Goal: Task Accomplishment & Management: Use online tool/utility

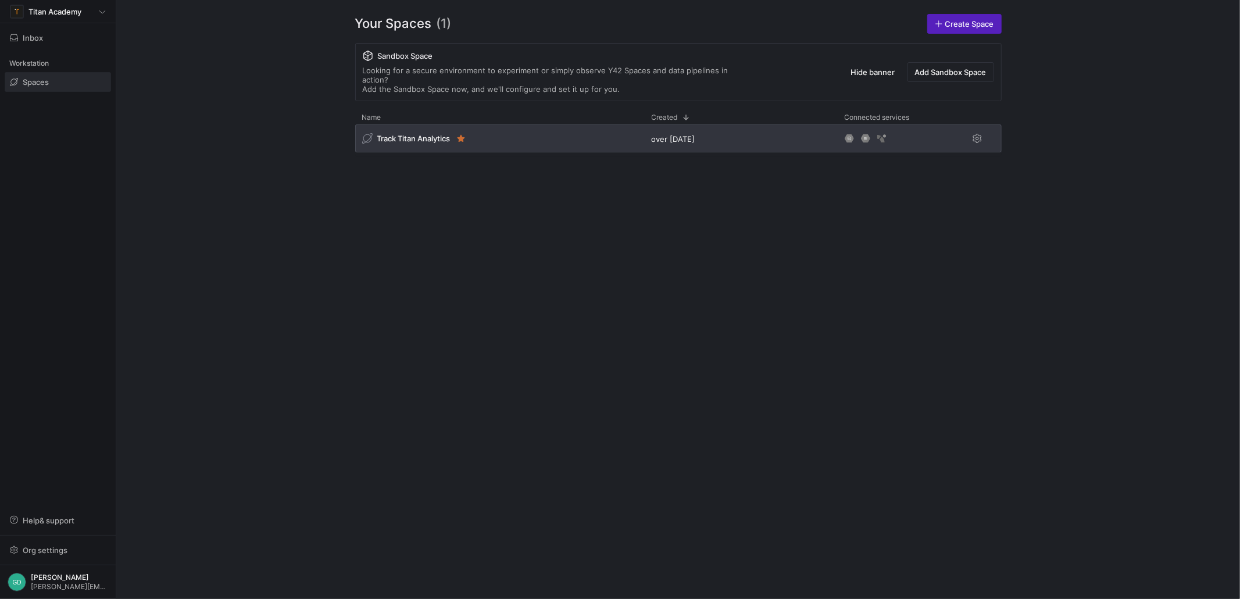
click at [406, 134] on span "Track Titan Analytics" at bounding box center [413, 138] width 73 height 9
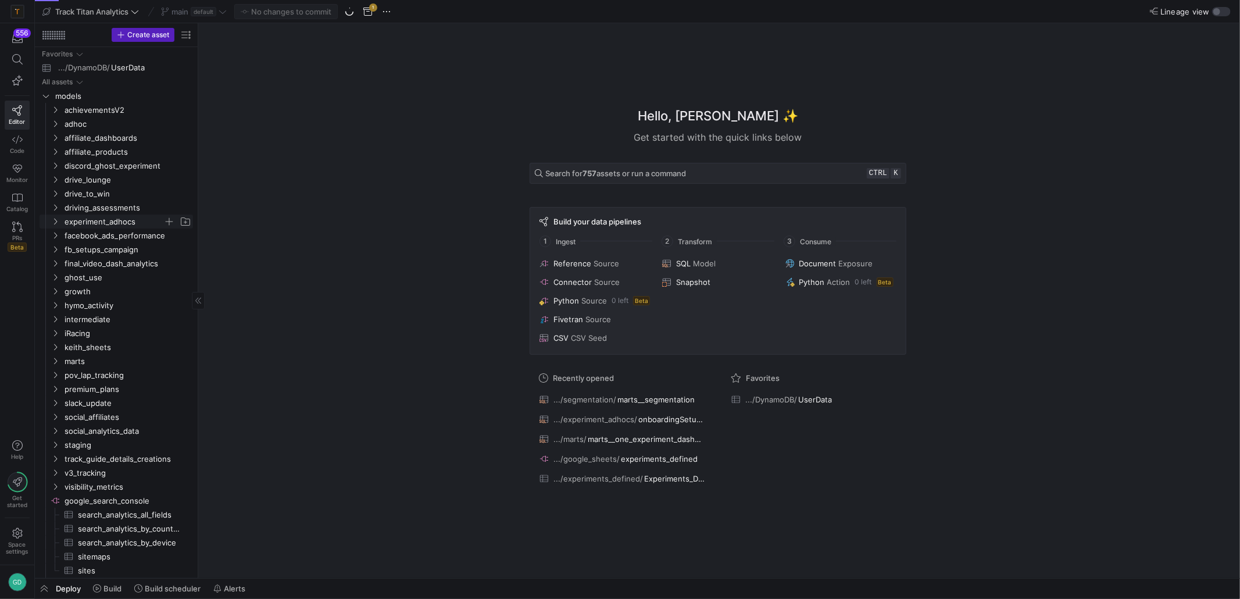
click at [127, 224] on span "experiment_adhocs" at bounding box center [114, 221] width 99 height 13
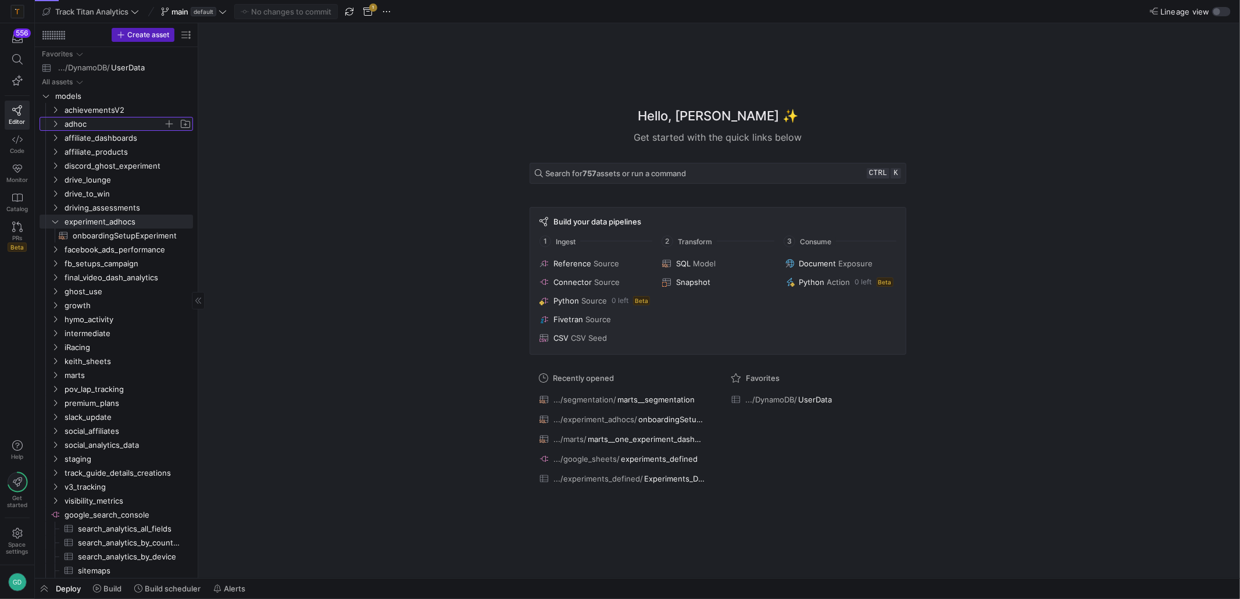
click at [83, 119] on span "adhoc" at bounding box center [114, 123] width 99 height 13
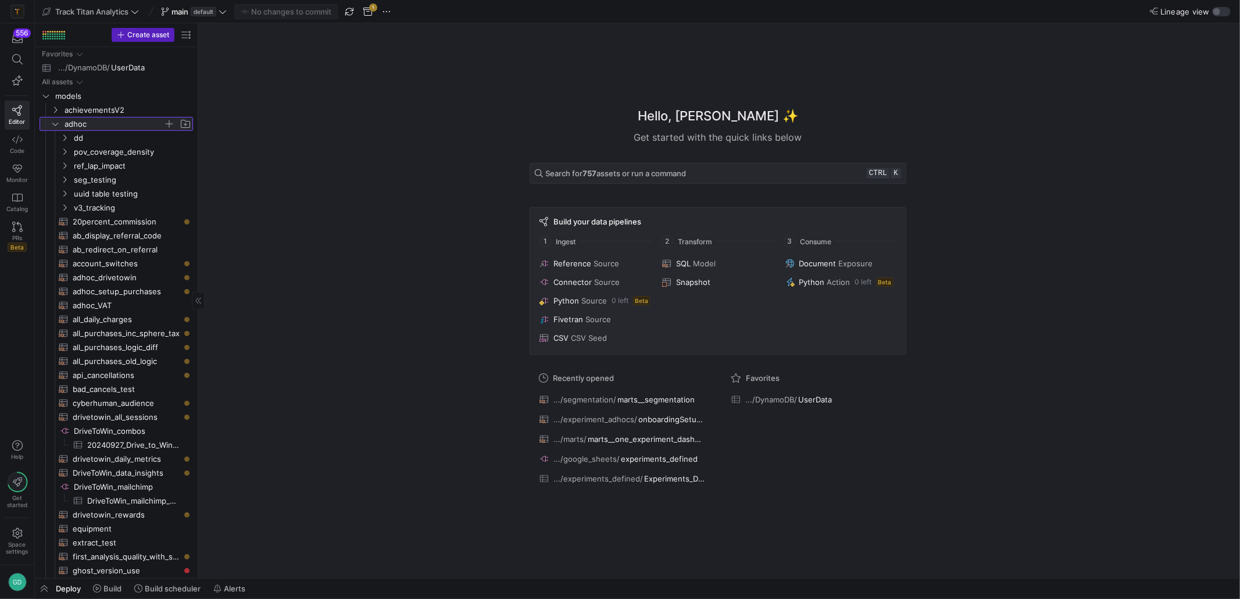
click at [79, 123] on span "adhoc" at bounding box center [114, 123] width 99 height 13
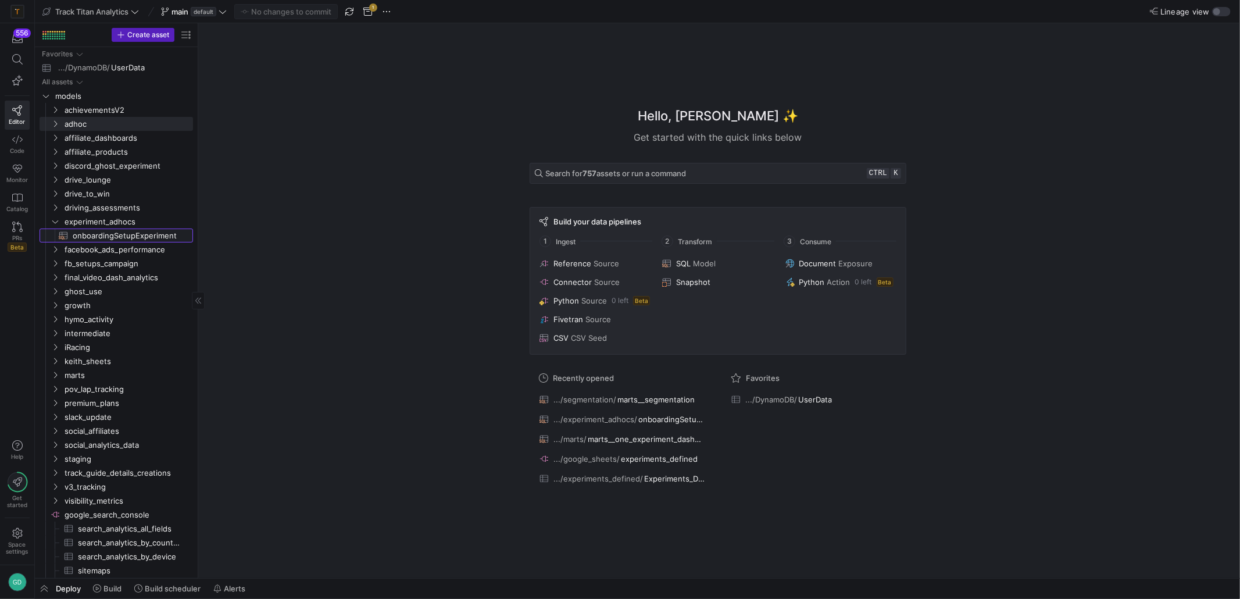
click at [135, 230] on span "onboardingSetupExperiment​​​​​​​​​​" at bounding box center [126, 235] width 107 height 13
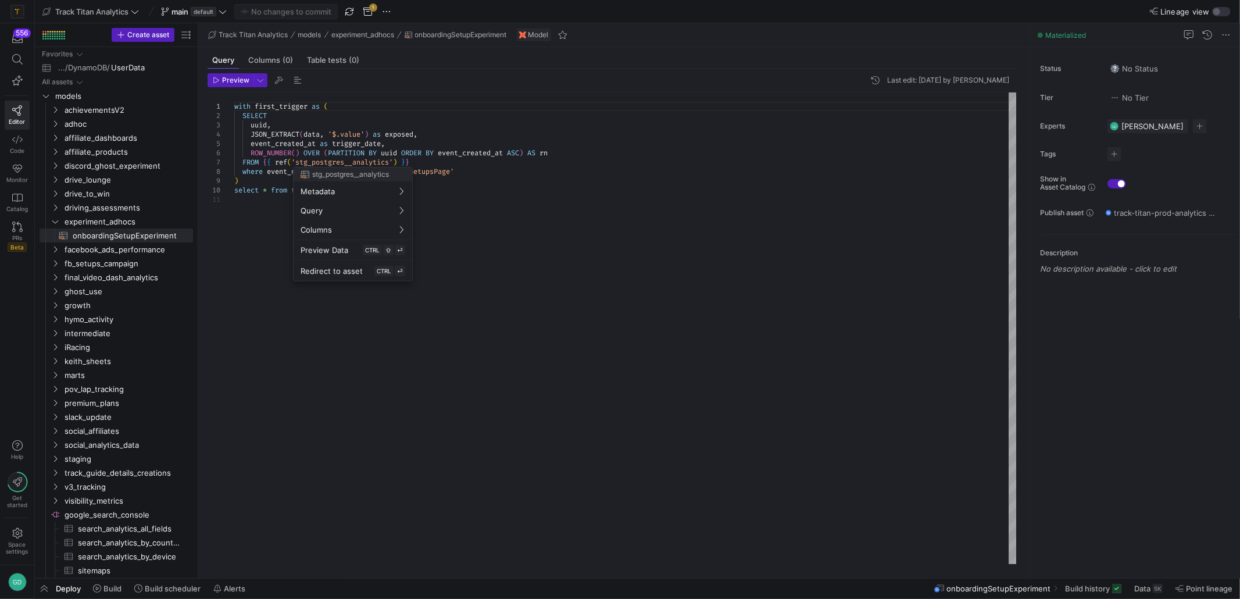
click at [465, 168] on div at bounding box center [620, 299] width 1240 height 599
click at [417, 172] on div "with first_trigger as ( SELECT uuid , JSON_EXTRACT ( data , '$.value' ) as expo…" at bounding box center [625, 328] width 783 height 472
click at [411, 174] on div "with first_trigger as ( SELECT uuid , JSON_EXTRACT ( data , '$.value' ) as expo…" at bounding box center [625, 328] width 783 height 472
click at [477, 185] on div "with first_trigger as ( SELECT uuid , JSON_EXTRACT ( data , '$.value' ) as expo…" at bounding box center [625, 328] width 783 height 472
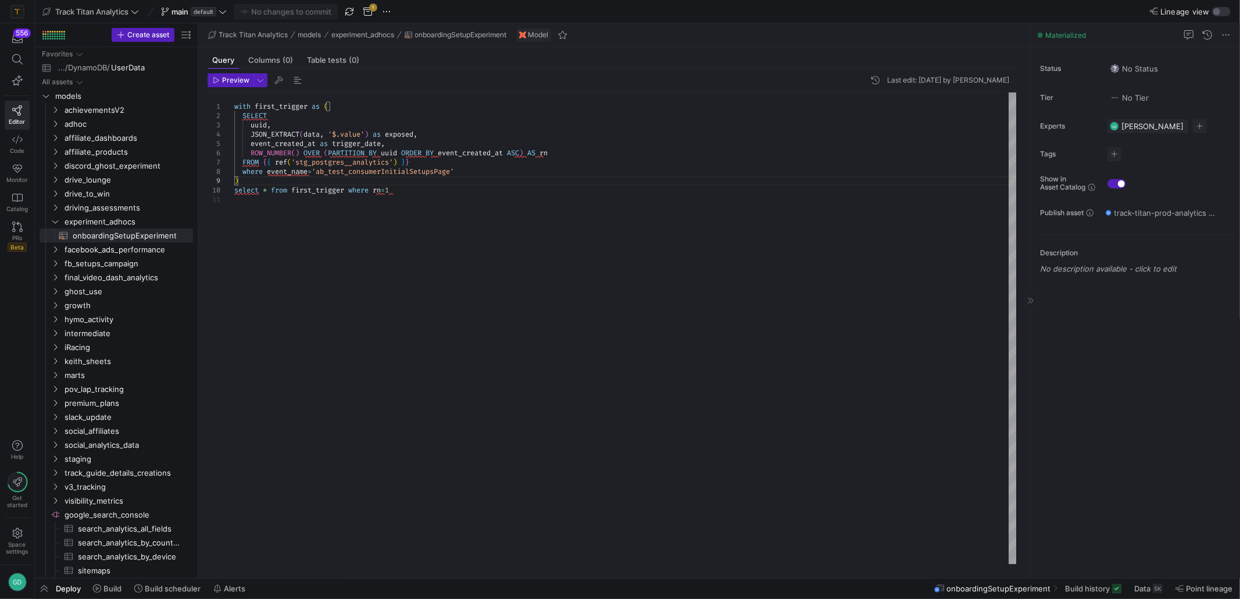
click at [1239, 103] on y42-asset-editor-sidebar "Status No Status Tier No Tier Experts GD Gavin Dewhirst 1 expert Tags No tags S…" at bounding box center [1135, 166] width 209 height 238
click at [1239, 93] on y42-asset-editor-sidebar "Status No Status Tier No Tier Experts GD Gavin Dewhirst 1 expert Tags No tags S…" at bounding box center [1135, 166] width 209 height 238
click at [1239, 91] on y42-asset-editor-sidebar "Status No Status Tier No Tier Experts GD Gavin Dewhirst 1 expert Tags No tags S…" at bounding box center [1135, 166] width 209 height 238
click at [416, 130] on div "with first_trigger as ( SELECT uuid , JSON_EXTRACT ( data , '$.value' ) as expo…" at bounding box center [625, 328] width 783 height 472
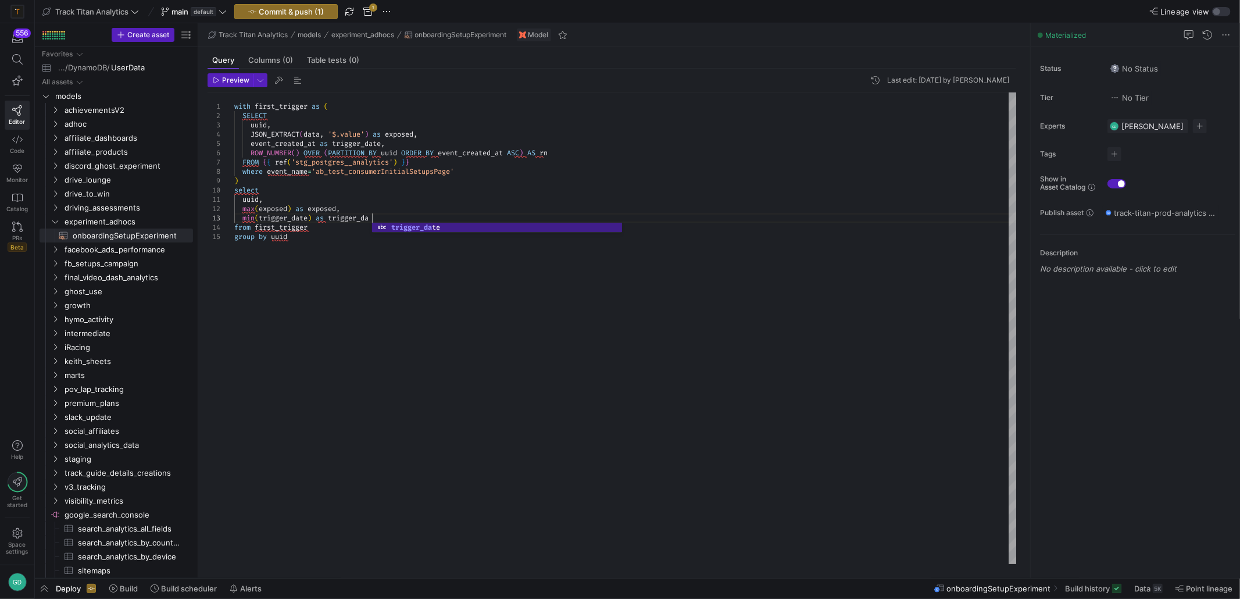
scroll to position [18, 145]
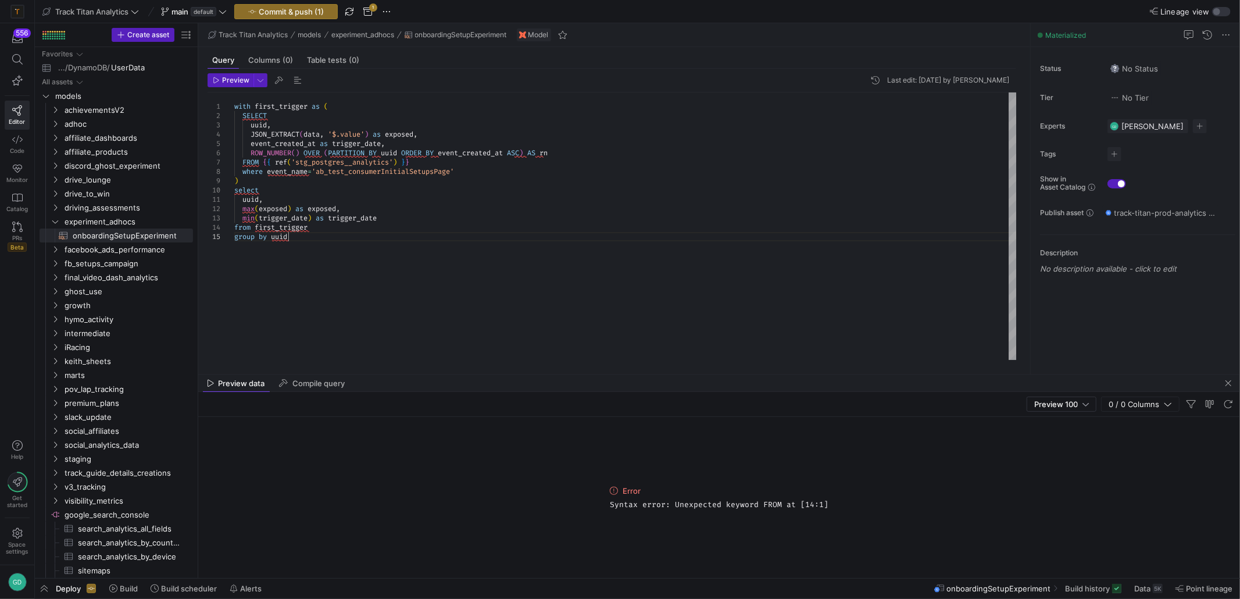
click at [391, 245] on div "with first_trigger as ( SELECT uuid , JSON_EXTRACT ( data , '$.value' ) as expo…" at bounding box center [625, 225] width 783 height 267
click at [431, 212] on div "with first_trigger as ( SELECT uuid , JSON_EXTRACT ( data , '$.value' ) as expo…" at bounding box center [625, 225] width 783 height 267
click at [432, 245] on div "with first_trigger as ( SELECT uuid , JSON_EXTRACT ( data , '$.value' ) as expo…" at bounding box center [625, 225] width 783 height 267
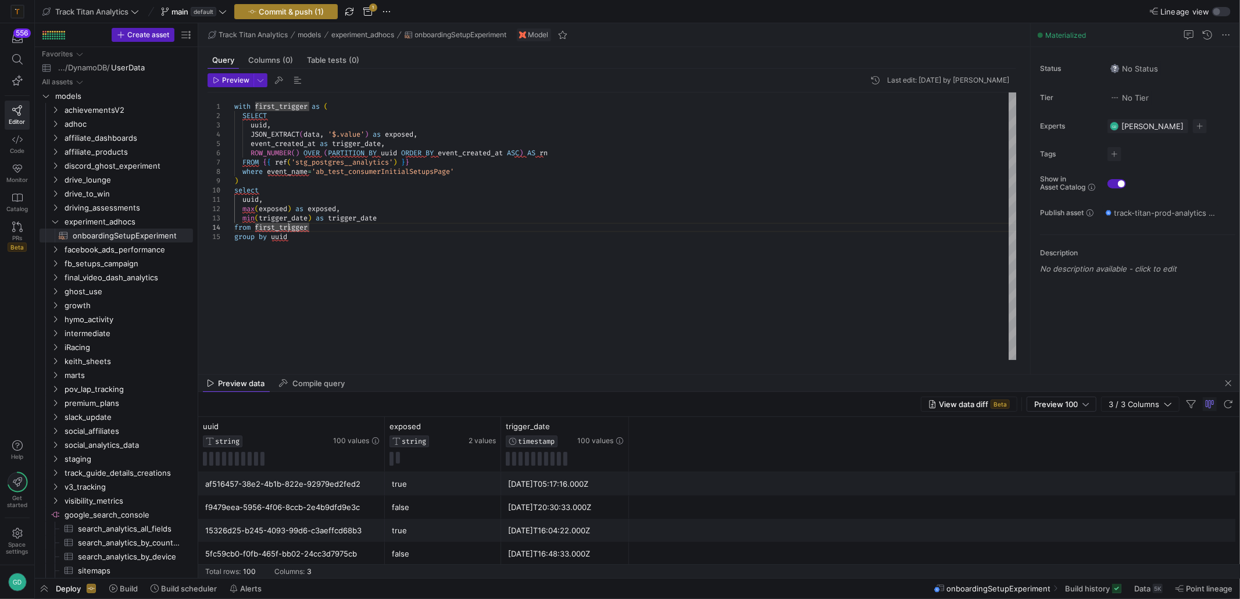
type textarea "uuid, max(exposed) as exposed, min(trigger_date) as trigger_date from first_tri…"
click at [294, 15] on span "Commit & push (1)" at bounding box center [291, 11] width 65 height 9
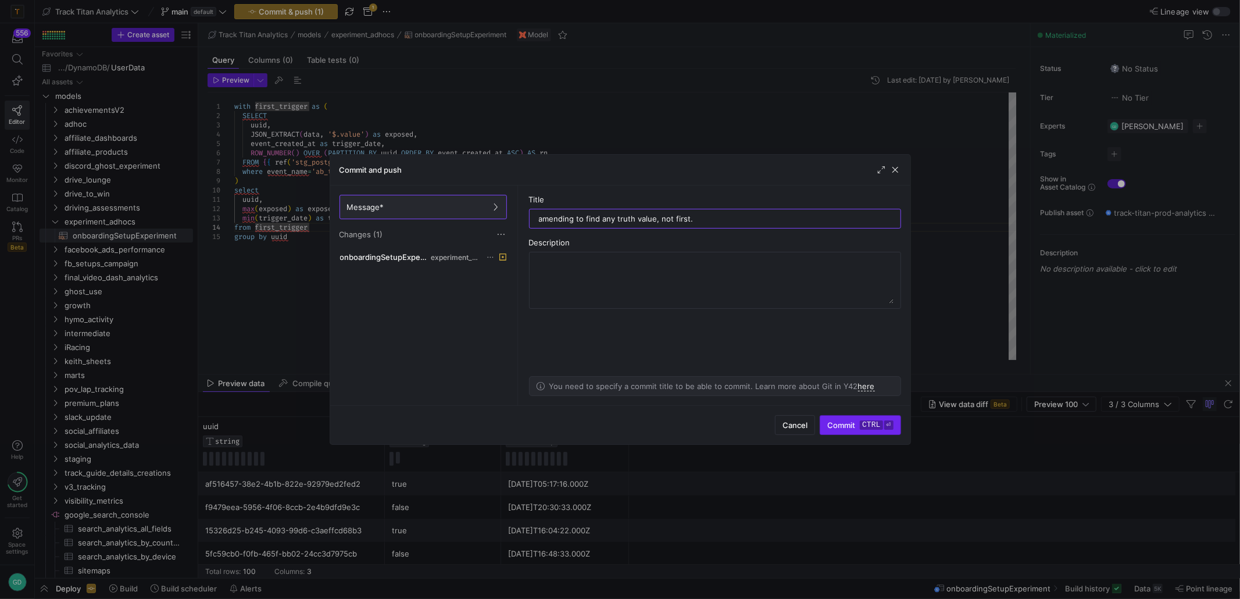
type input "amending to find any truth value, not first."
click at [851, 431] on span "submit" at bounding box center [860, 425] width 80 height 19
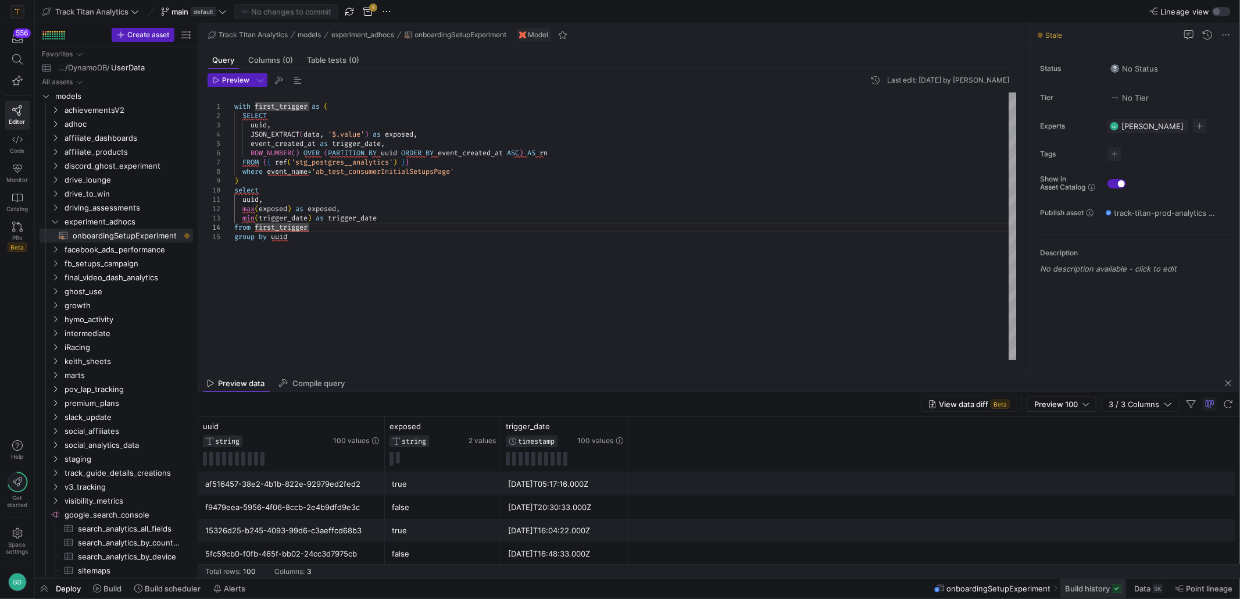
click at [1092, 583] on span at bounding box center [1094, 588] width 66 height 19
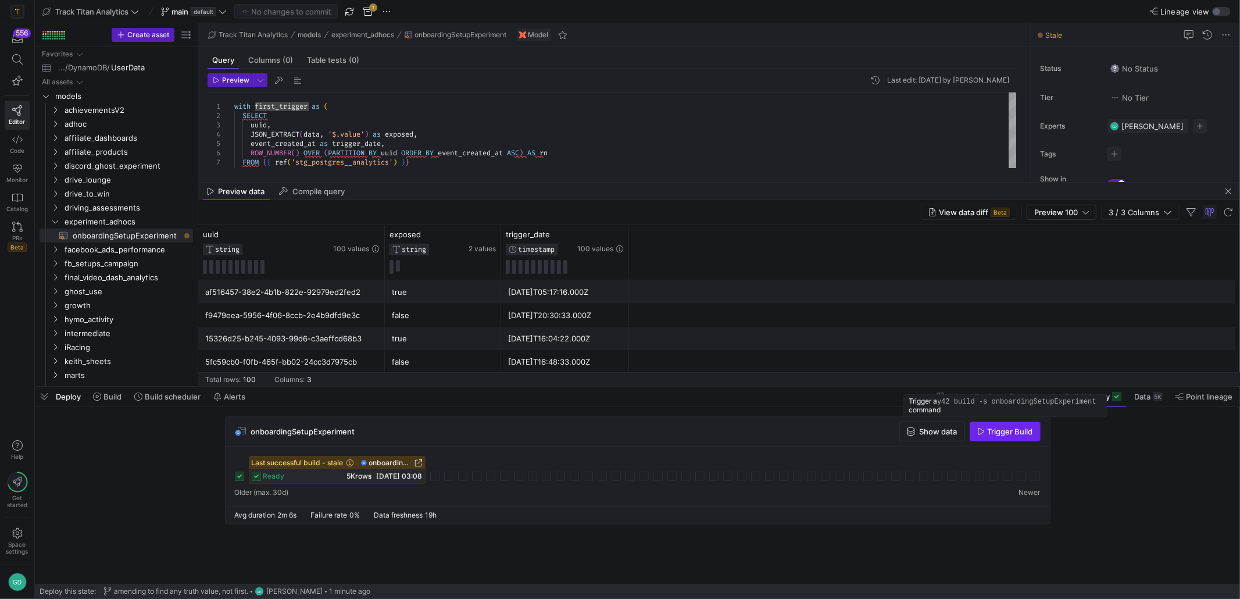
click at [1011, 438] on span "button" at bounding box center [1005, 431] width 70 height 19
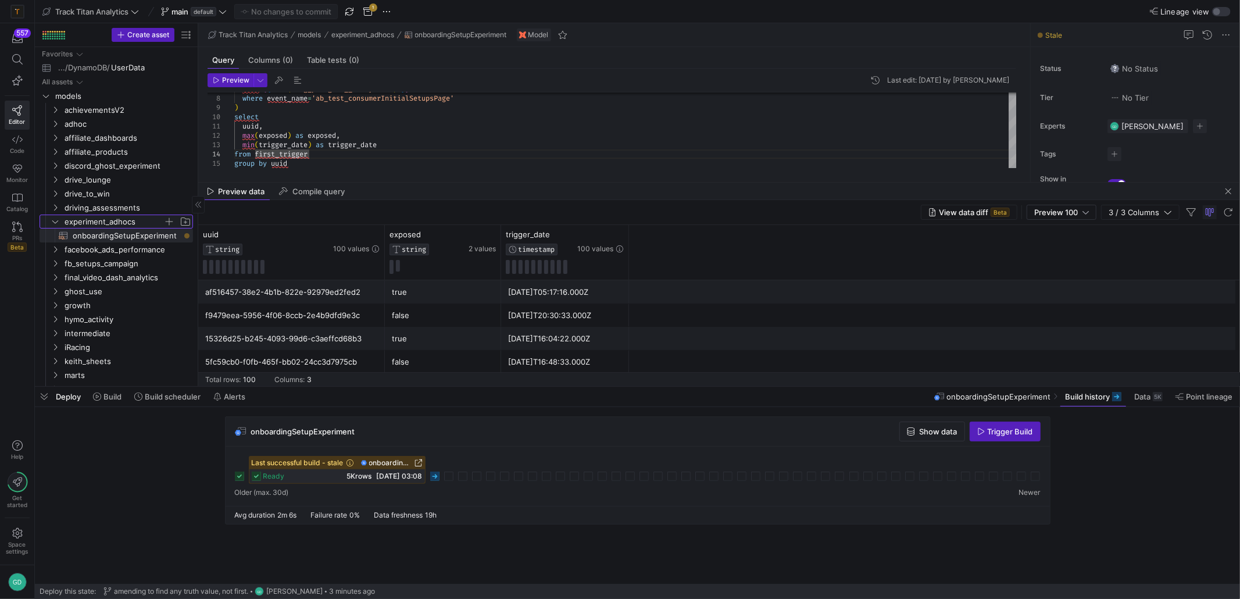
click at [104, 224] on span "experiment_adhocs" at bounding box center [114, 221] width 99 height 13
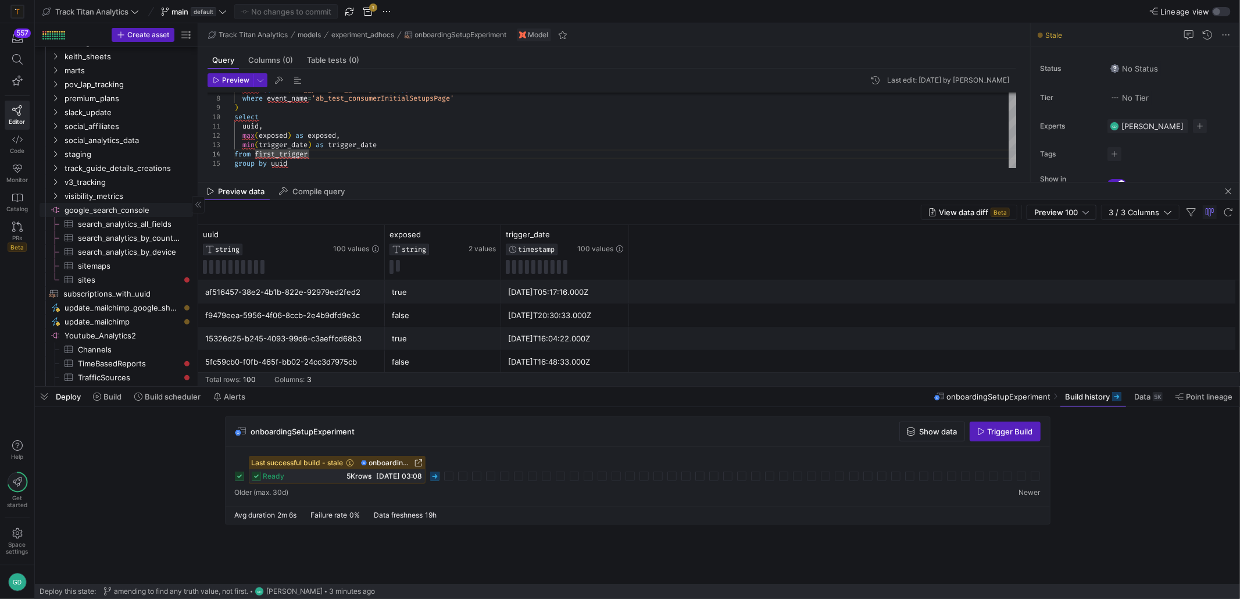
scroll to position [267, 0]
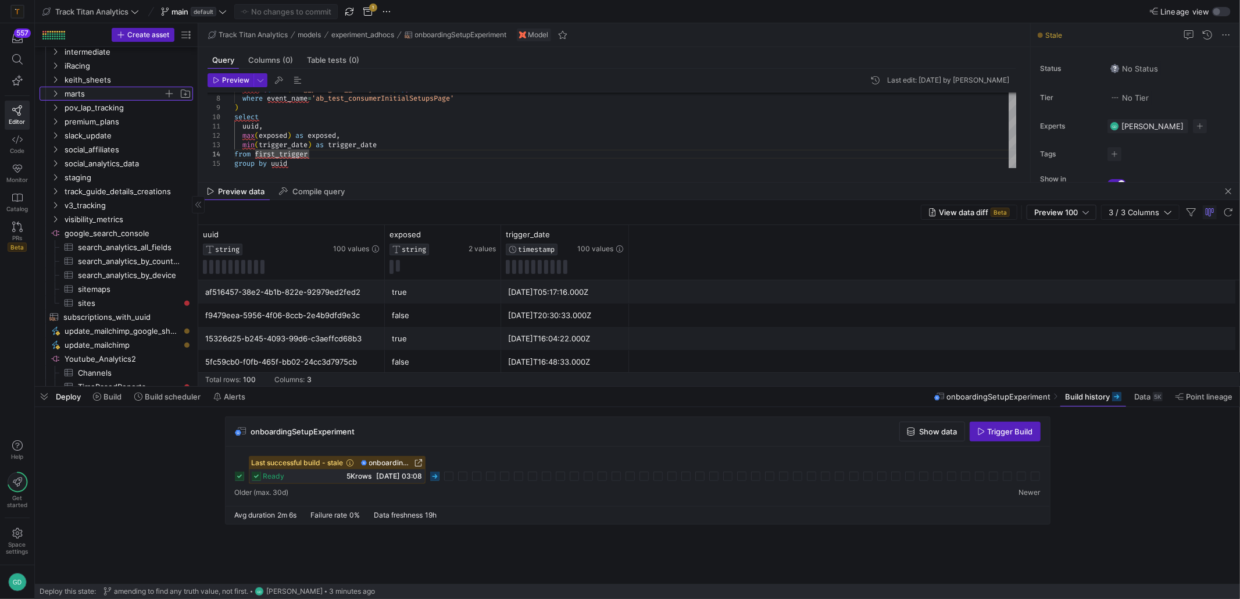
click at [80, 91] on span "marts" at bounding box center [114, 93] width 99 height 13
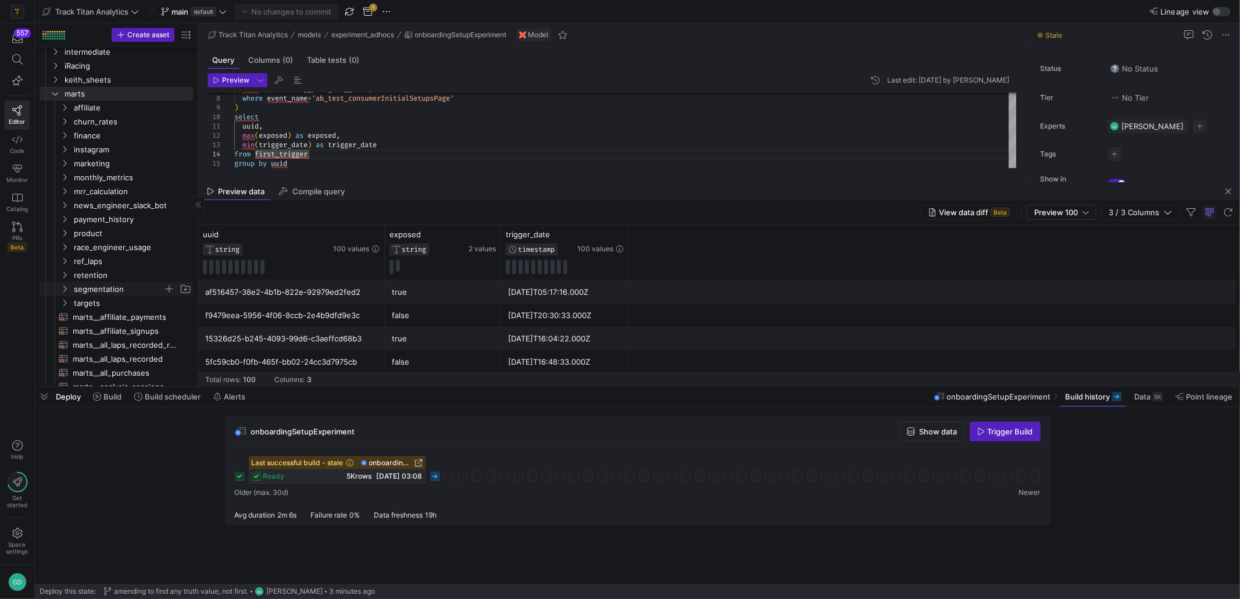
click at [101, 295] on span "segmentation" at bounding box center [119, 289] width 90 height 13
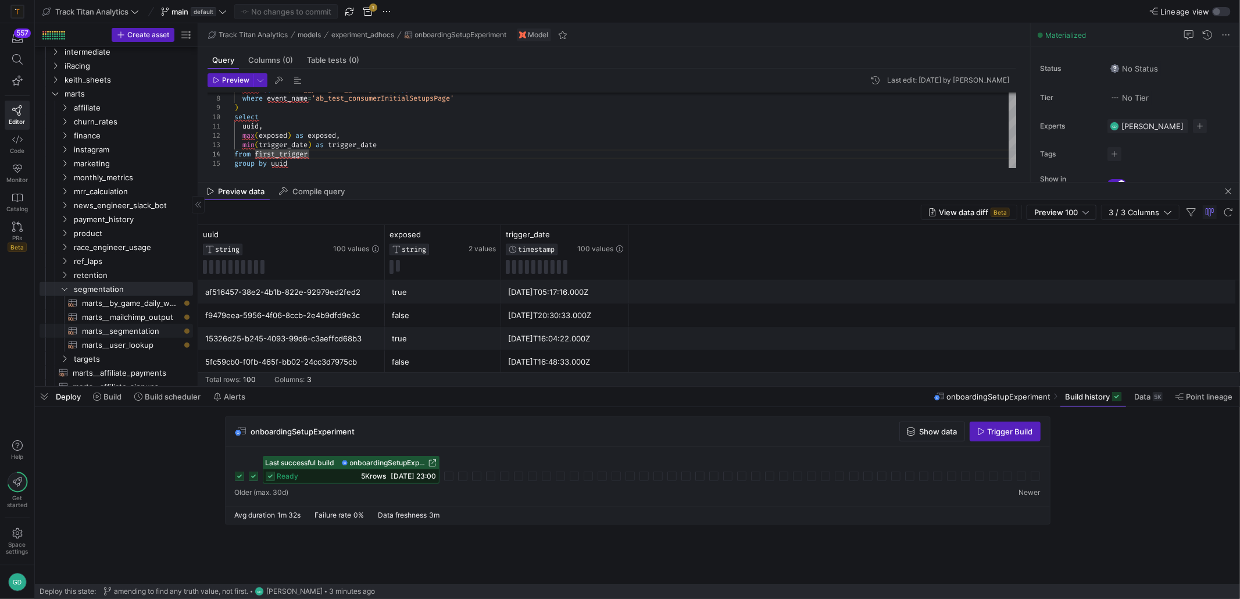
click at [138, 333] on span "marts__segmentation​​​​​​​​​​" at bounding box center [131, 330] width 98 height 13
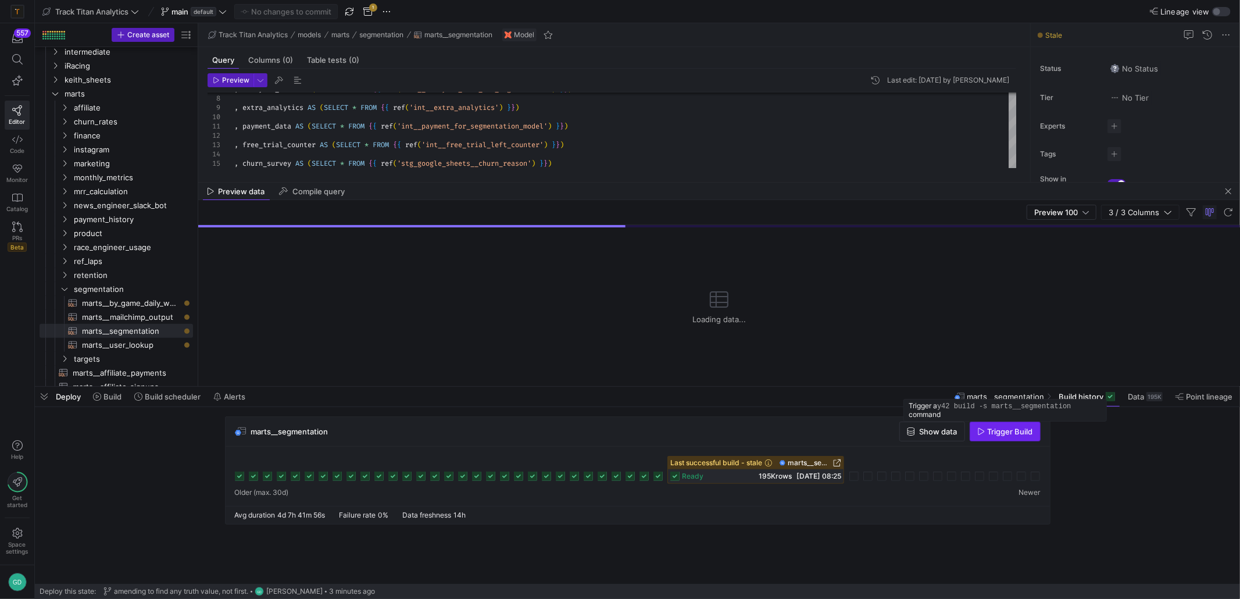
click at [990, 430] on span "Trigger Build" at bounding box center [1010, 431] width 45 height 9
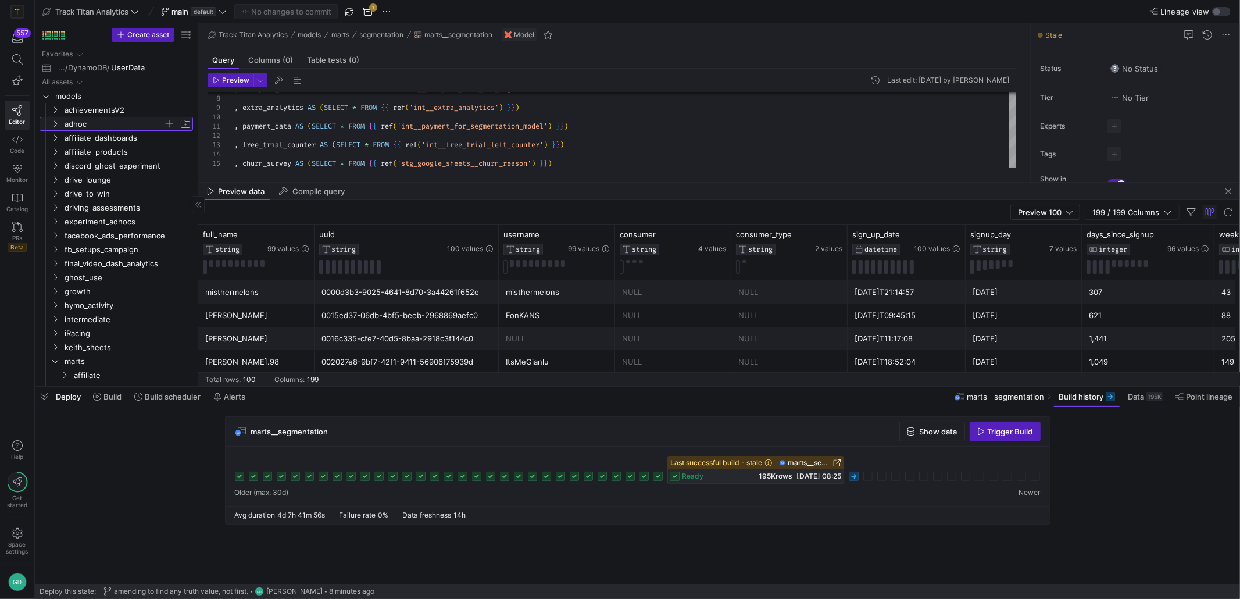
click at [113, 130] on span "adhoc" at bounding box center [114, 123] width 99 height 13
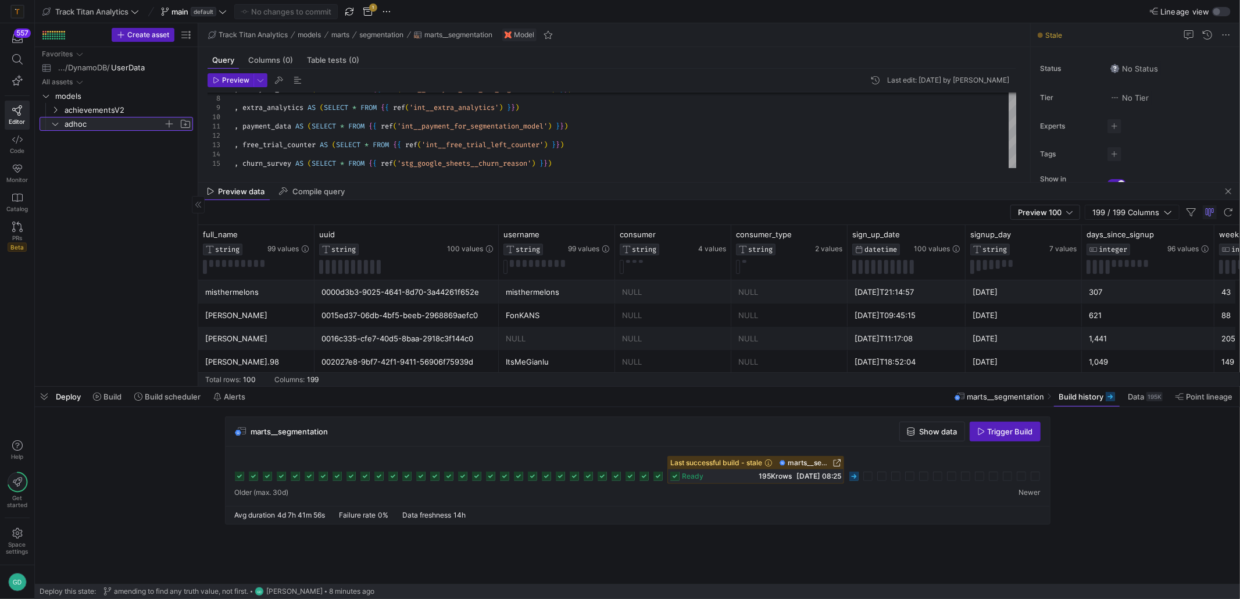
click at [113, 130] on span "adhoc" at bounding box center [114, 123] width 99 height 13
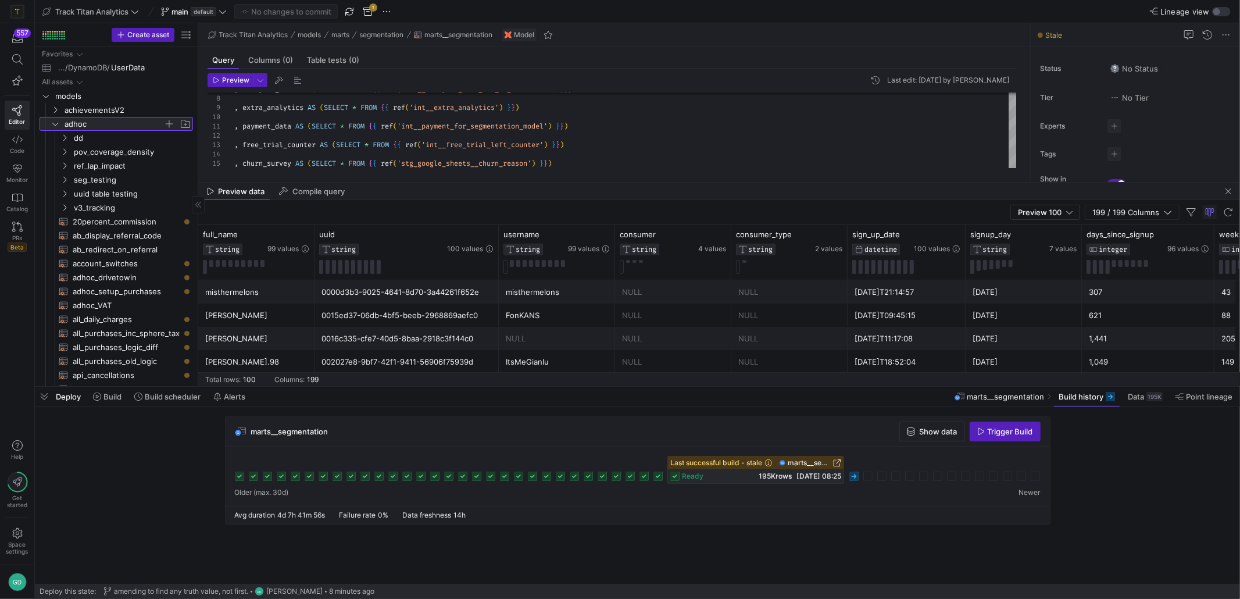
click at [113, 130] on span "adhoc" at bounding box center [114, 123] width 99 height 13
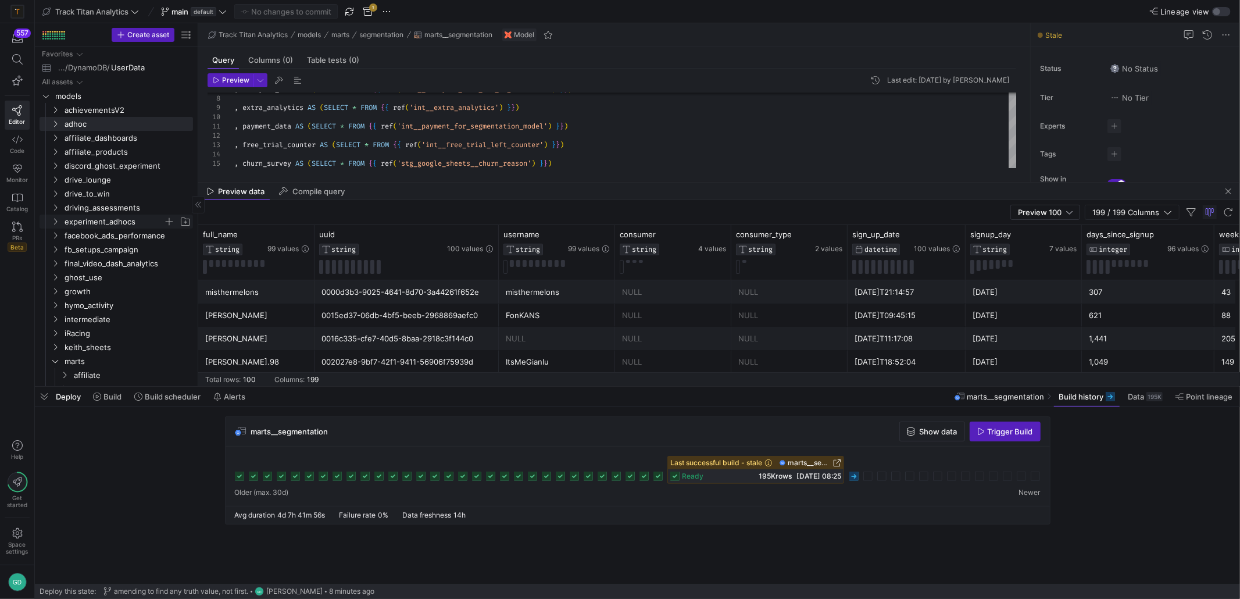
click at [125, 221] on span "experiment_adhocs" at bounding box center [114, 221] width 99 height 13
click at [125, 237] on span "onboardingSetupExperiment​​​​​​​​​​" at bounding box center [126, 235] width 107 height 13
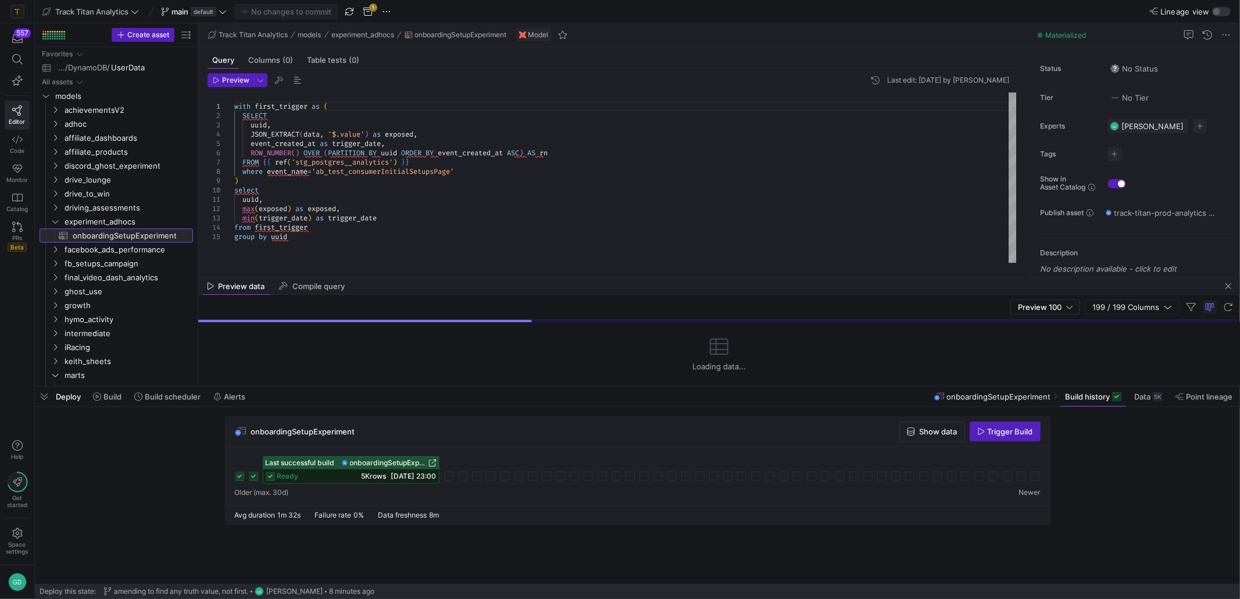
drag, startPoint x: 547, startPoint y: 182, endPoint x: 547, endPoint y: 281, distance: 98.8
click at [547, 277] on div at bounding box center [719, 277] width 1042 height 1
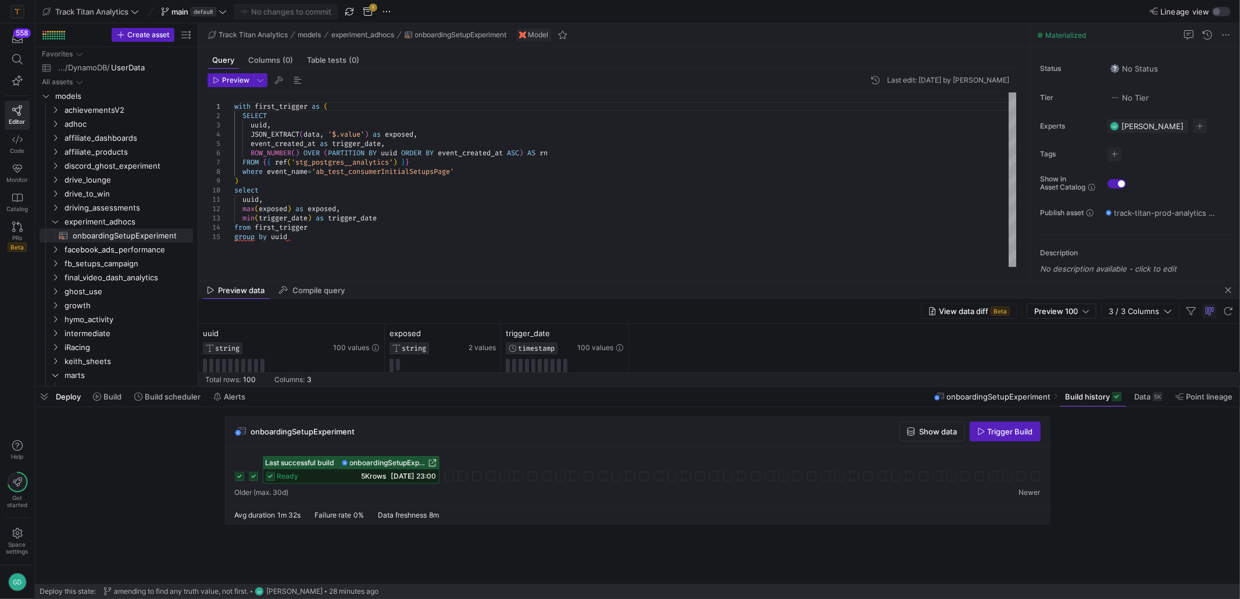
scroll to position [18, 0]
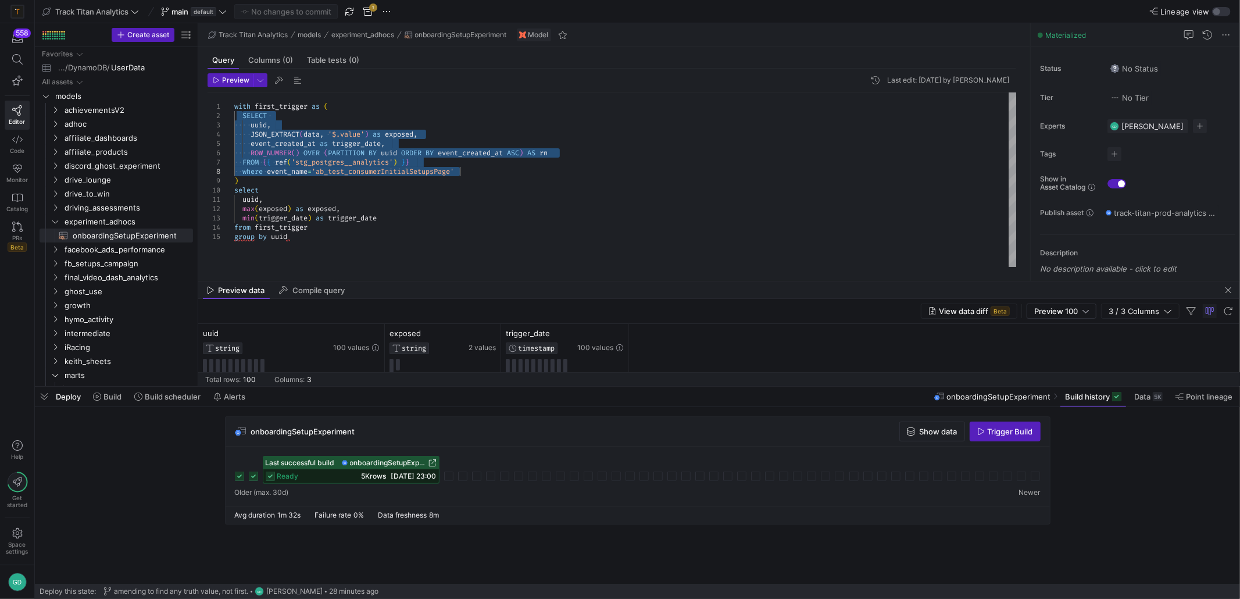
drag, startPoint x: 241, startPoint y: 112, endPoint x: 463, endPoint y: 170, distance: 229.0
click at [463, 170] on div "FROM { { ref ( 'stg_postgres__analytics' ) } } where event_name = 'ab_test_cons…" at bounding box center [625, 179] width 783 height 174
click at [365, 163] on div "FROM { { ref ( 'stg_postgres__analytics' ) } } where event_name = 'ab_test_cons…" at bounding box center [625, 179] width 783 height 174
drag, startPoint x: 473, startPoint y: 175, endPoint x: 229, endPoint y: 118, distance: 250.8
click at [234, 118] on div "FROM { { ref ( 'stg_postgres__analytics' ) } } where event_name = 'ab_test_cons…" at bounding box center [625, 179] width 783 height 174
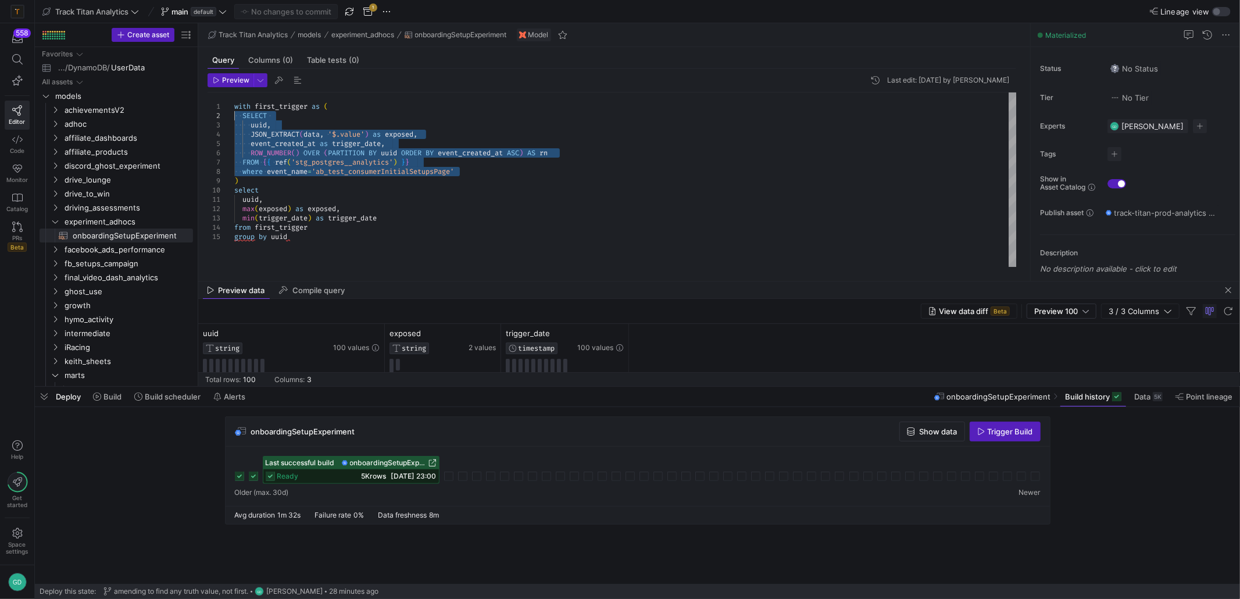
click at [416, 197] on div "FROM { { ref ( 'stg_postgres__analytics' ) } } where event_name = 'ab_test_cons…" at bounding box center [625, 179] width 783 height 174
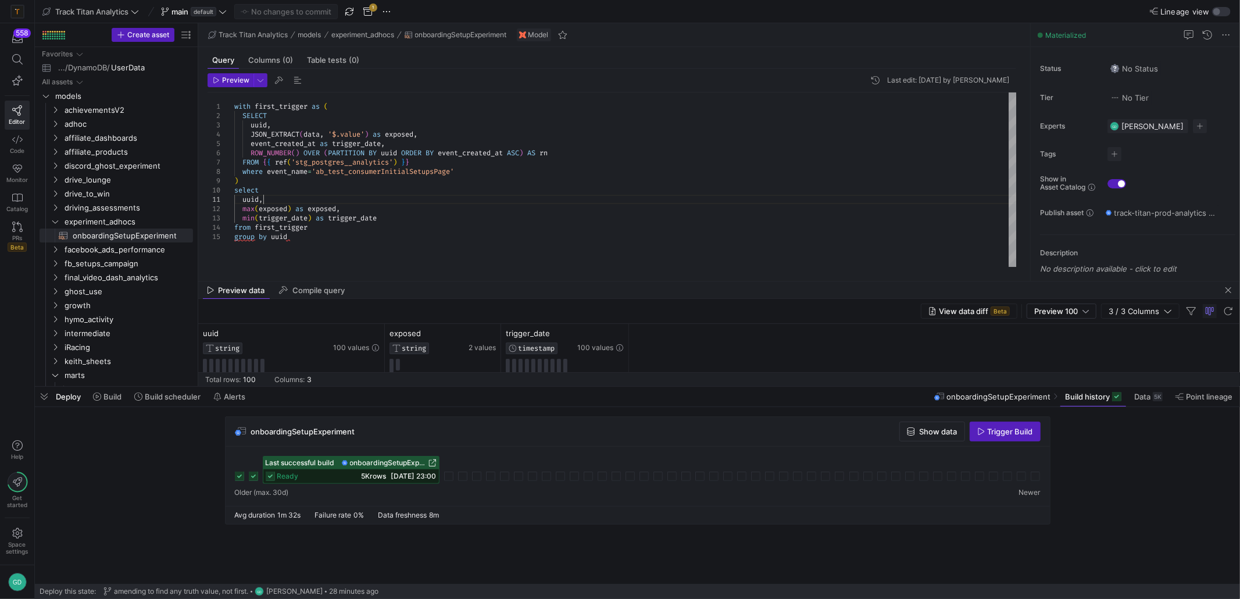
click at [258, 121] on div "FROM { { ref ( 'stg_postgres__analytics' ) } } where event_name = 'ab_test_cons…" at bounding box center [625, 179] width 783 height 174
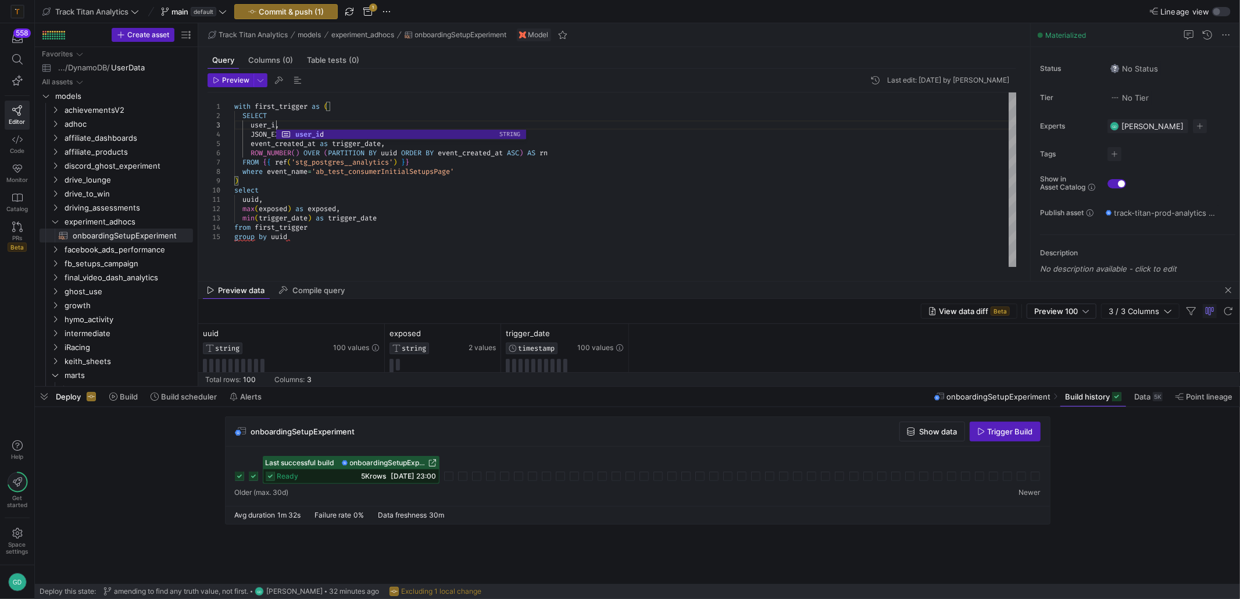
scroll to position [18, 45]
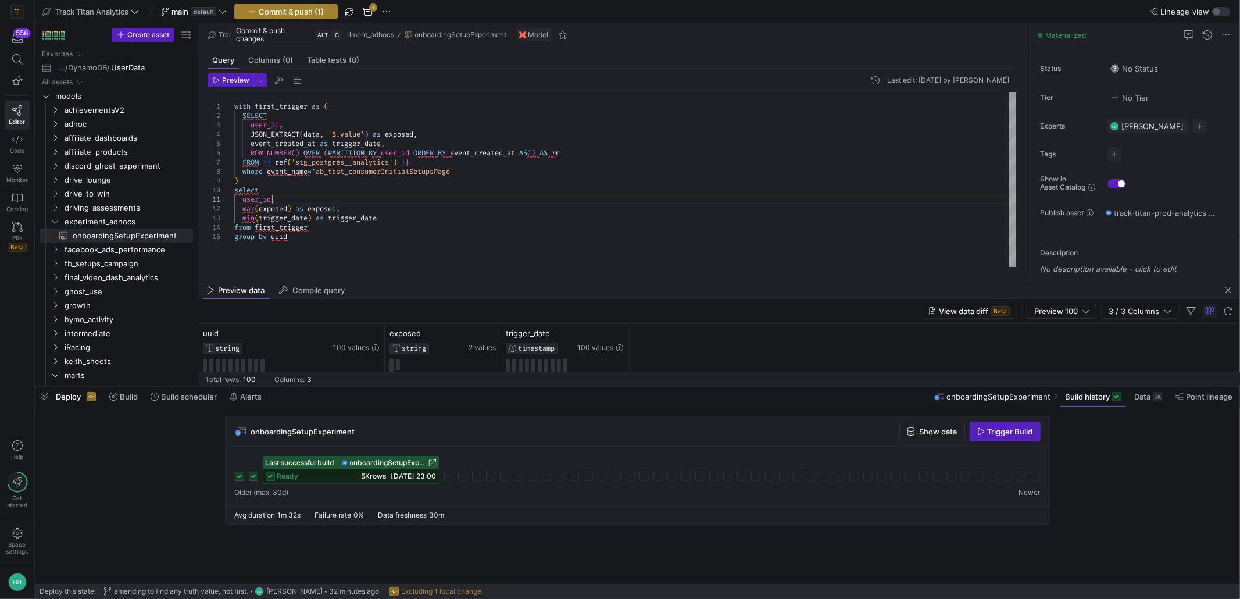
type textarea "user_id, max(exposed) as exposed, min(trigger_date) as trigger_date from first_…"
click at [330, 17] on span "button" at bounding box center [286, 12] width 102 height 14
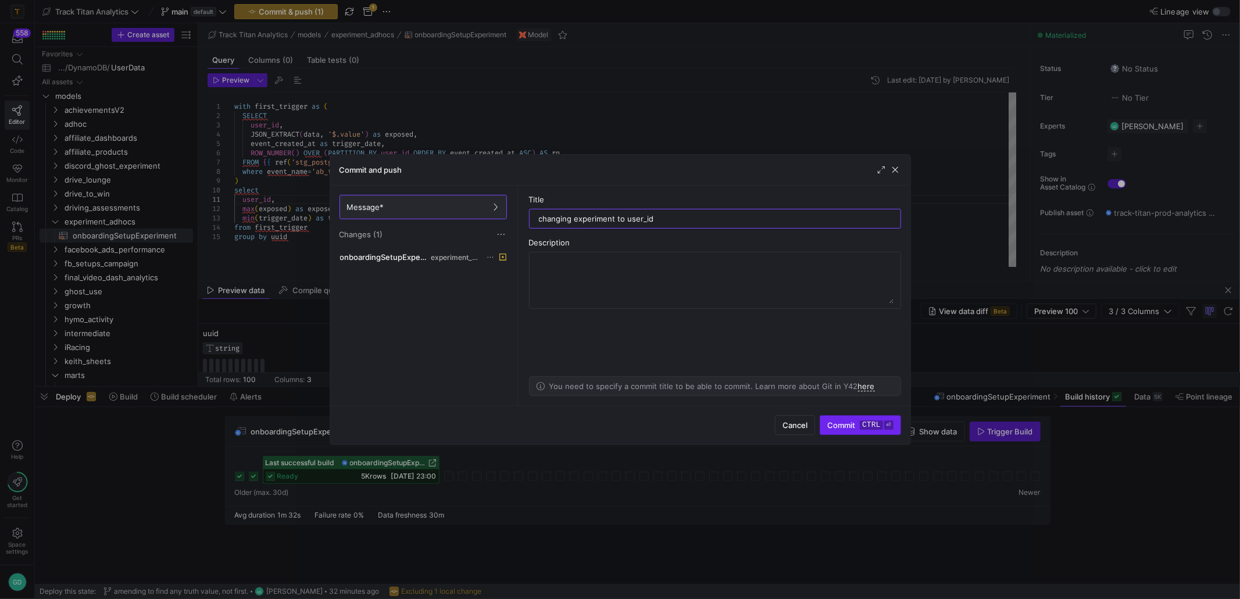
type input "changing experiment to user_id"
click at [864, 422] on kbd "ctrl" at bounding box center [871, 424] width 23 height 9
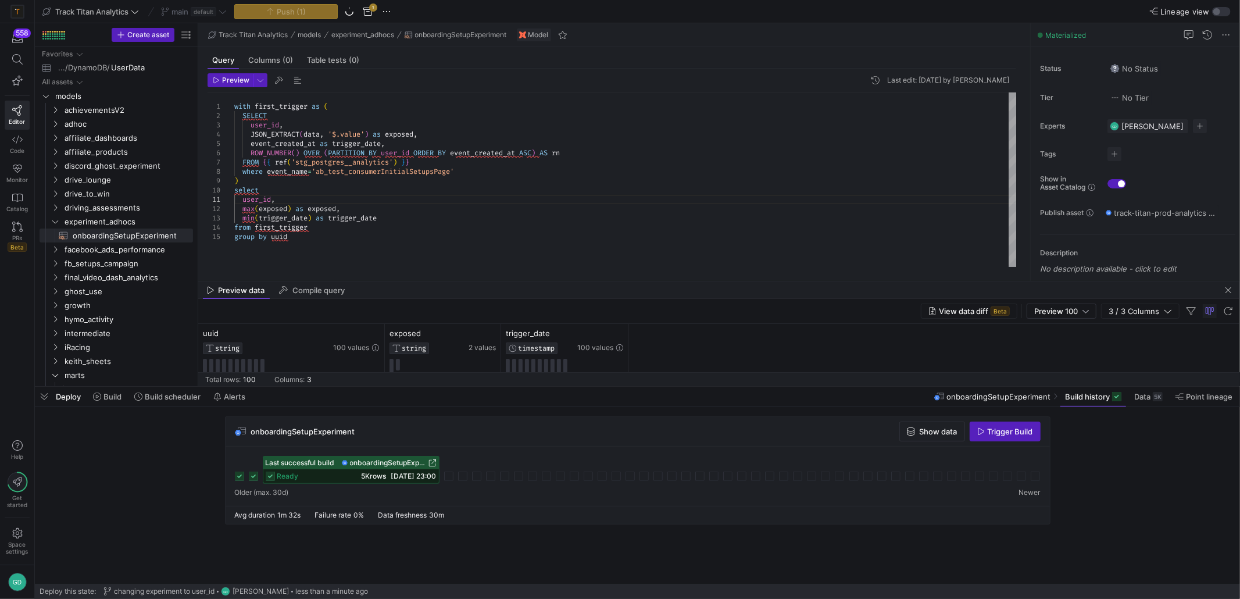
click at [630, 103] on mat-tab-group "Query Columns (0) Table tests (0) Preview Last edit: Saturday 27 September 2025…" at bounding box center [611, 164] width 827 height 234
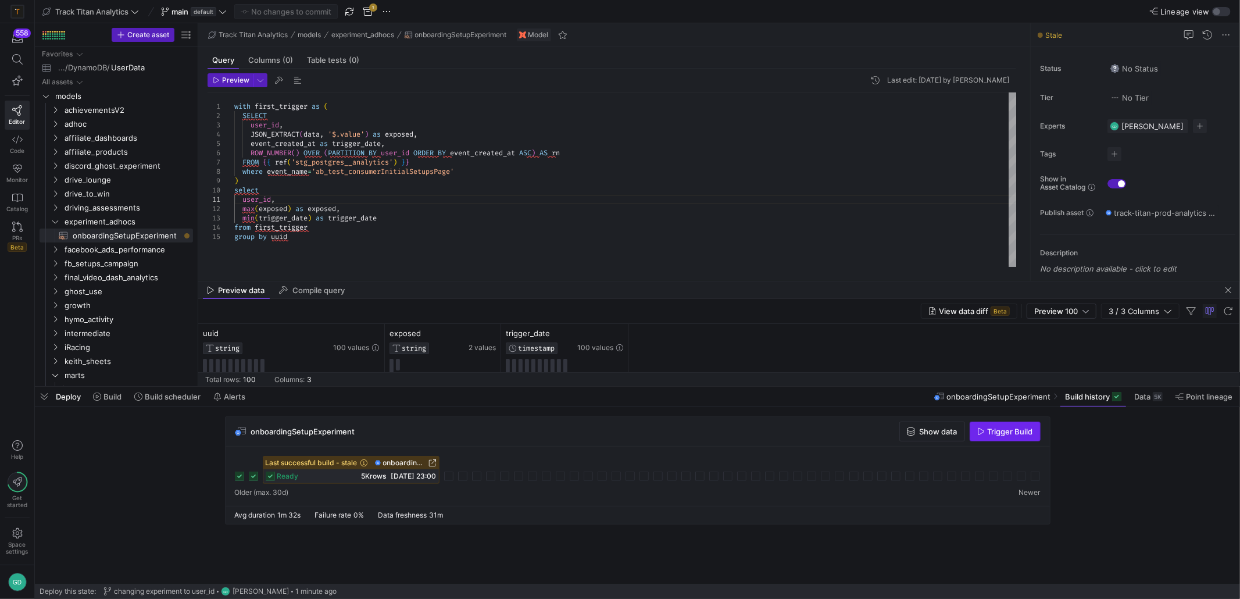
click at [1001, 436] on span "button" at bounding box center [1005, 431] width 70 height 19
click at [834, 195] on div "FROM { { ref ( 'stg_postgres__analytics' ) } } where event_name = 'ab_test_cons…" at bounding box center [625, 179] width 783 height 174
click at [451, 469] on div "Last successful build - stale onboardingSetupExperiment ready 5K rows 27/09/25,…" at bounding box center [638, 470] width 806 height 28
click at [452, 476] on icon at bounding box center [448, 476] width 9 height 9
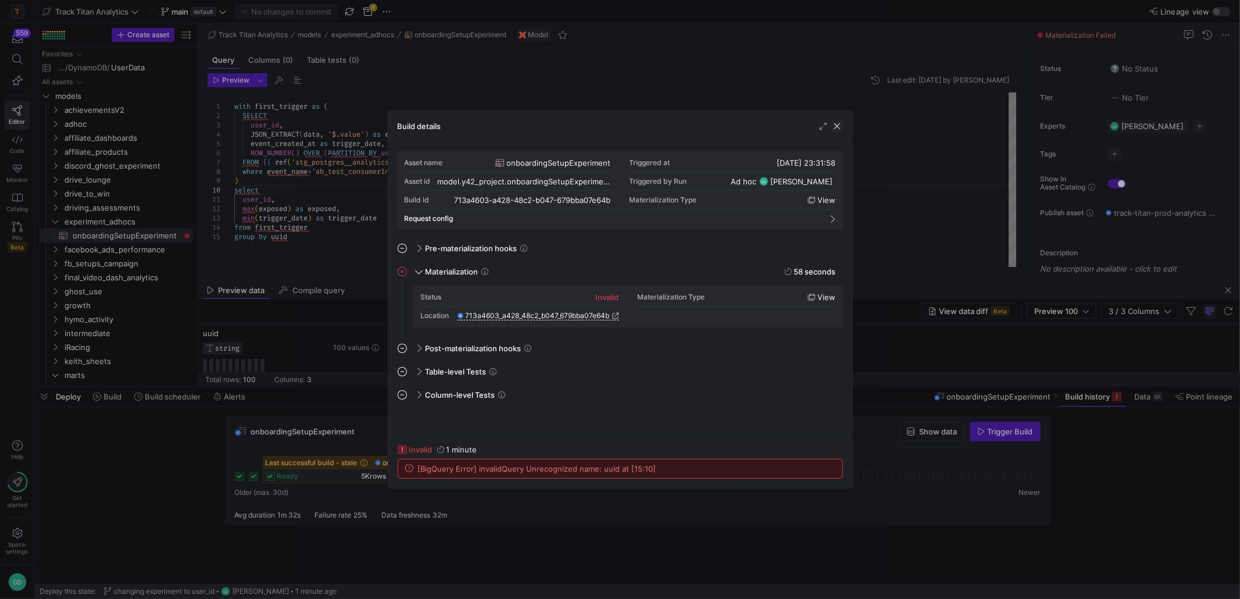
click at [842, 129] on span "button" at bounding box center [837, 126] width 12 height 12
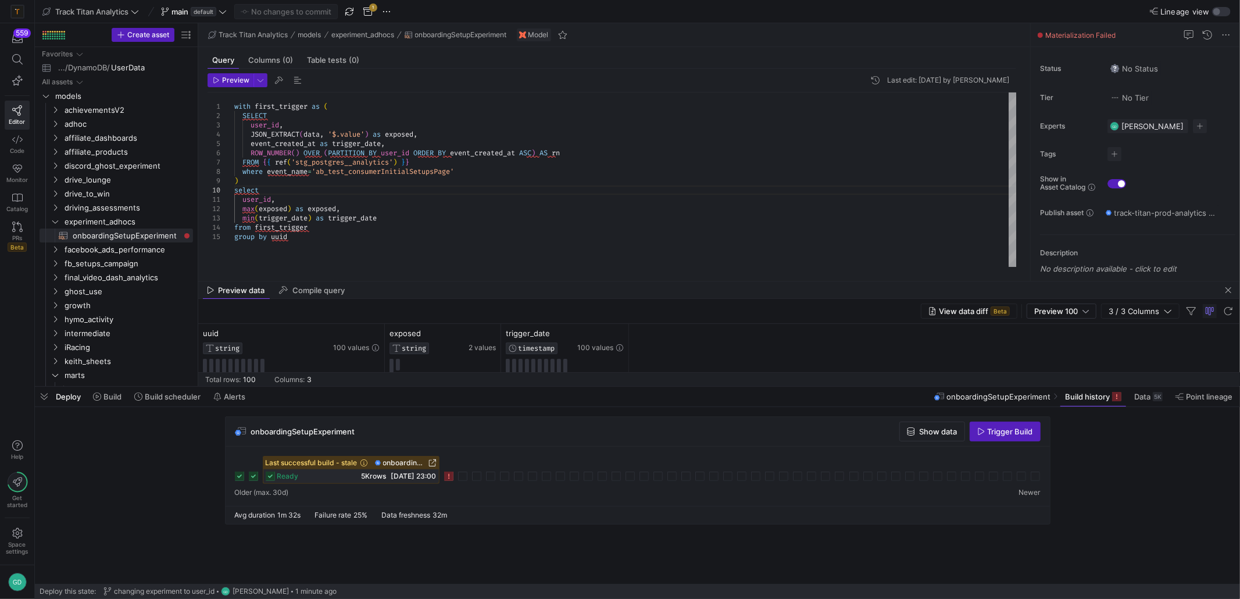
scroll to position [18, 28]
click at [479, 217] on div "FROM { { ref ( 'stg_postgres__analytics' ) } } where event_name = 'ab_test_cons…" at bounding box center [625, 179] width 783 height 174
click at [267, 195] on div "FROM { { ref ( 'stg_postgres__analytics' ) } } where event_name = 'ab_test_cons…" at bounding box center [625, 179] width 783 height 174
click at [269, 197] on div "FROM { { ref ( 'stg_postgres__analytics' ) } } where event_name = 'ab_test_cons…" at bounding box center [625, 179] width 783 height 174
click at [278, 240] on div "FROM { { ref ( 'stg_postgres__analytics' ) } } where event_name = 'ab_test_cons…" at bounding box center [625, 179] width 783 height 174
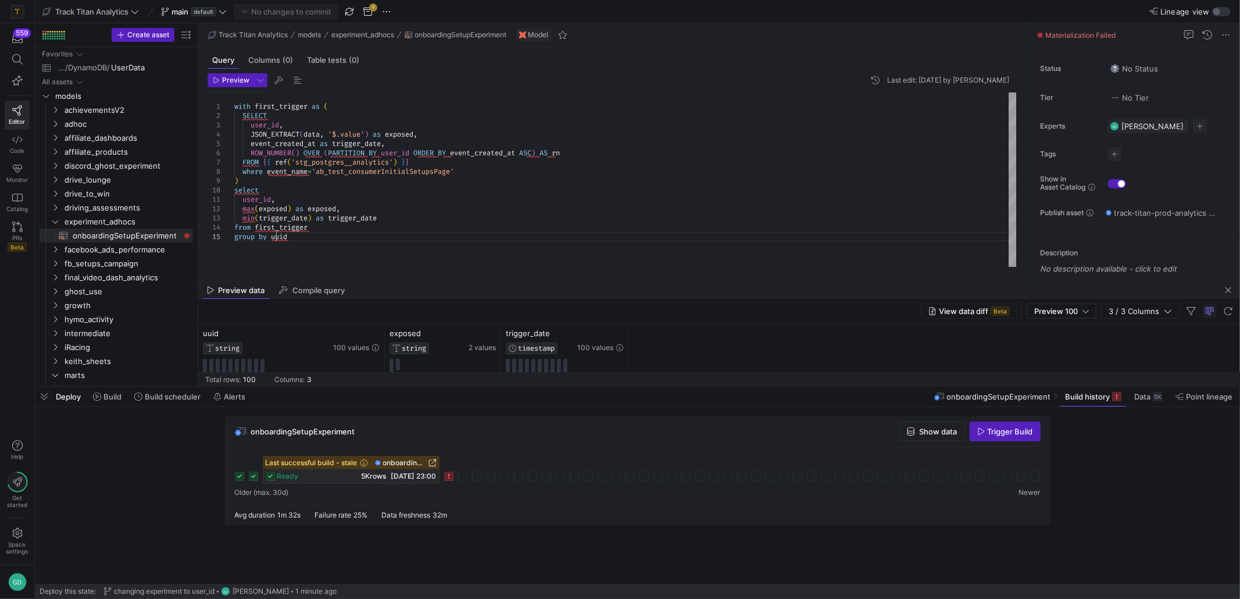
click at [278, 240] on div "FROM { { ref ( 'stg_postgres__analytics' ) } } where event_name = 'ab_test_cons…" at bounding box center [625, 179] width 783 height 174
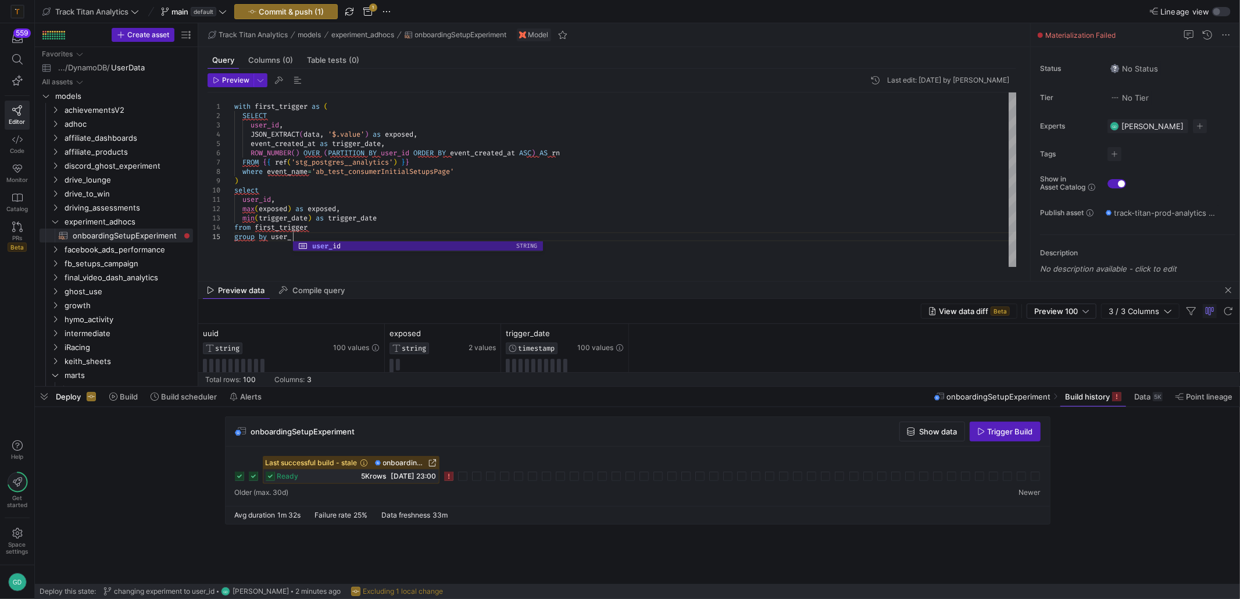
scroll to position [37, 65]
type textarea "user_id, max(exposed) as exposed, min(trigger_date) as trigger_date from first_…"
click at [234, 88] on header "Preview Last edit: Saturday 27 September 2025 by Gavin Dewhirst" at bounding box center [612, 82] width 809 height 19
click at [233, 84] on button "Preview" at bounding box center [231, 80] width 46 height 14
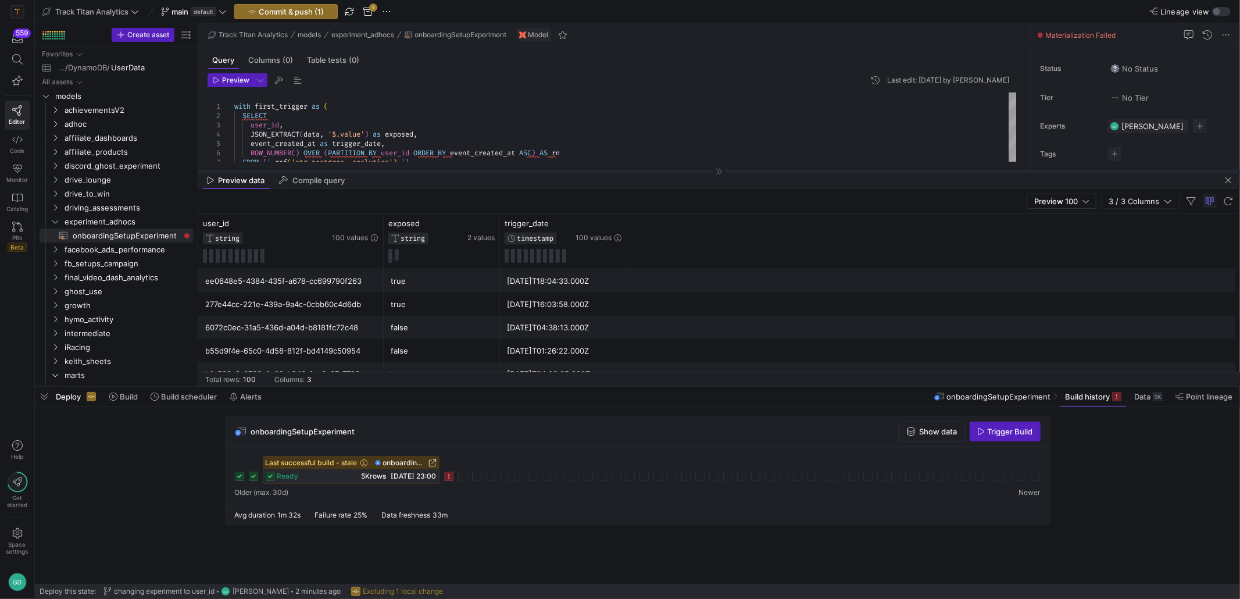
drag, startPoint x: 486, startPoint y: 280, endPoint x: 481, endPoint y: 170, distance: 110.0
click at [481, 171] on div at bounding box center [719, 171] width 1042 height 1
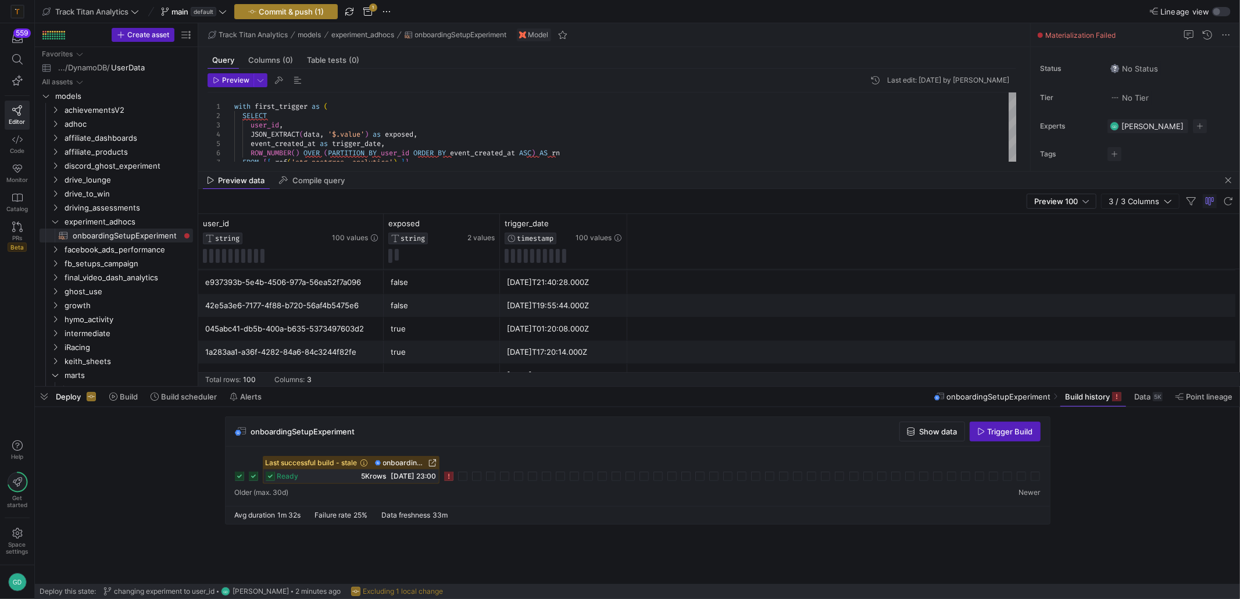
click at [270, 7] on span "Commit & push (1)" at bounding box center [291, 11] width 65 height 9
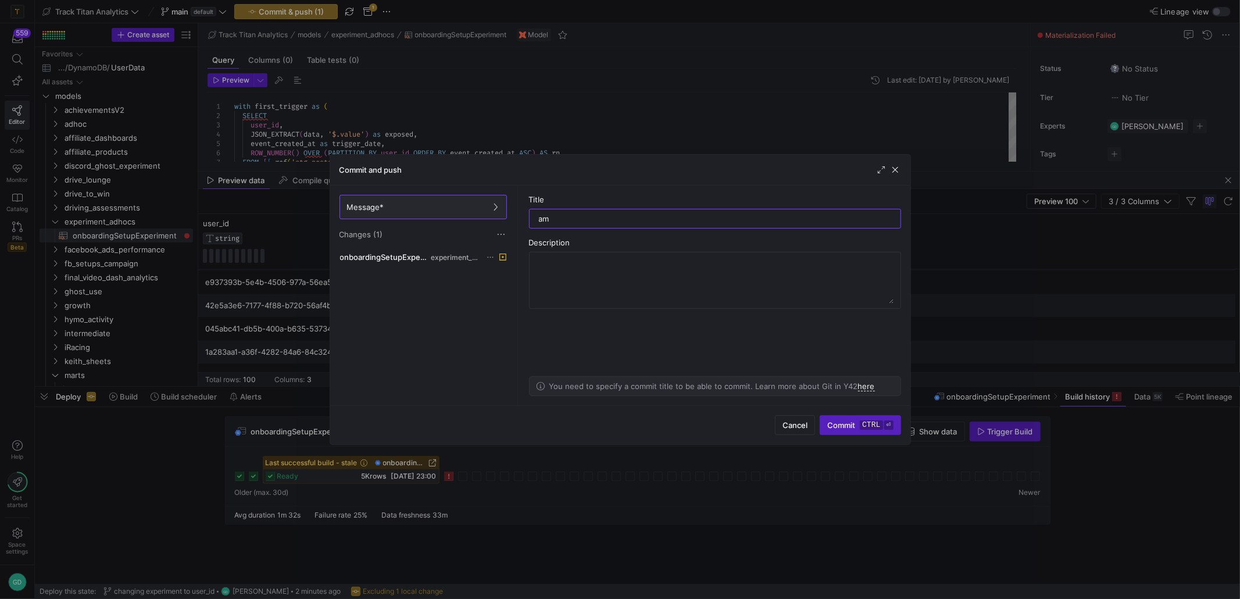
type input "a"
type input "correcting wrong uuid"
click at [841, 421] on span "Commit ctrl ⏎" at bounding box center [860, 424] width 66 height 9
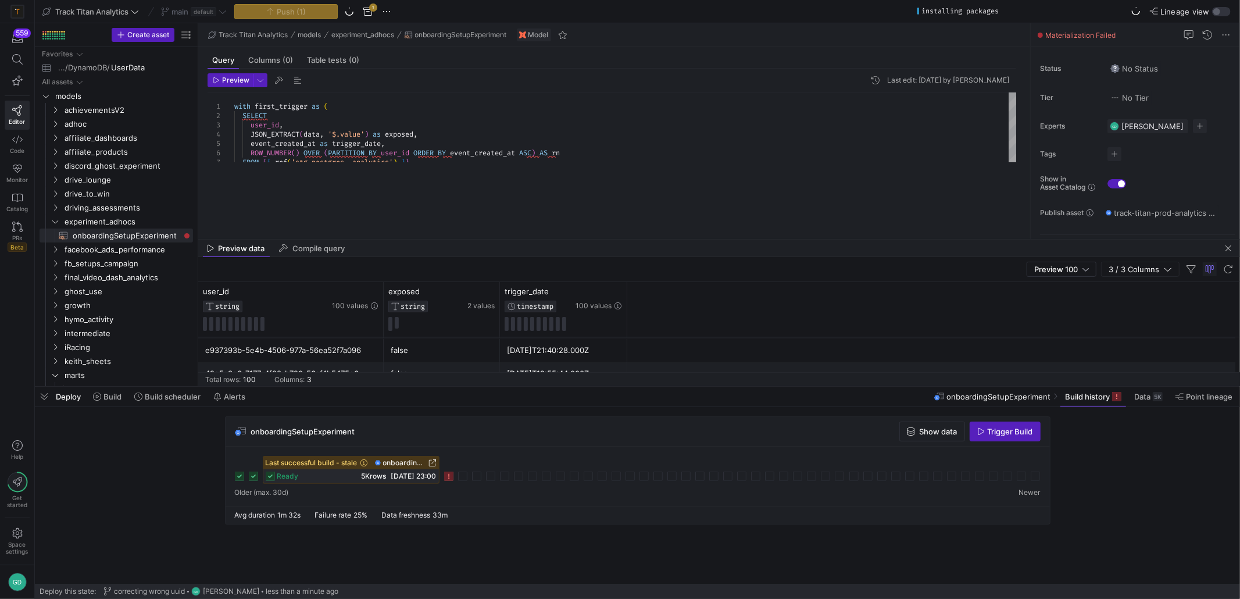
drag, startPoint x: 673, startPoint y: 169, endPoint x: 668, endPoint y: 234, distance: 65.3
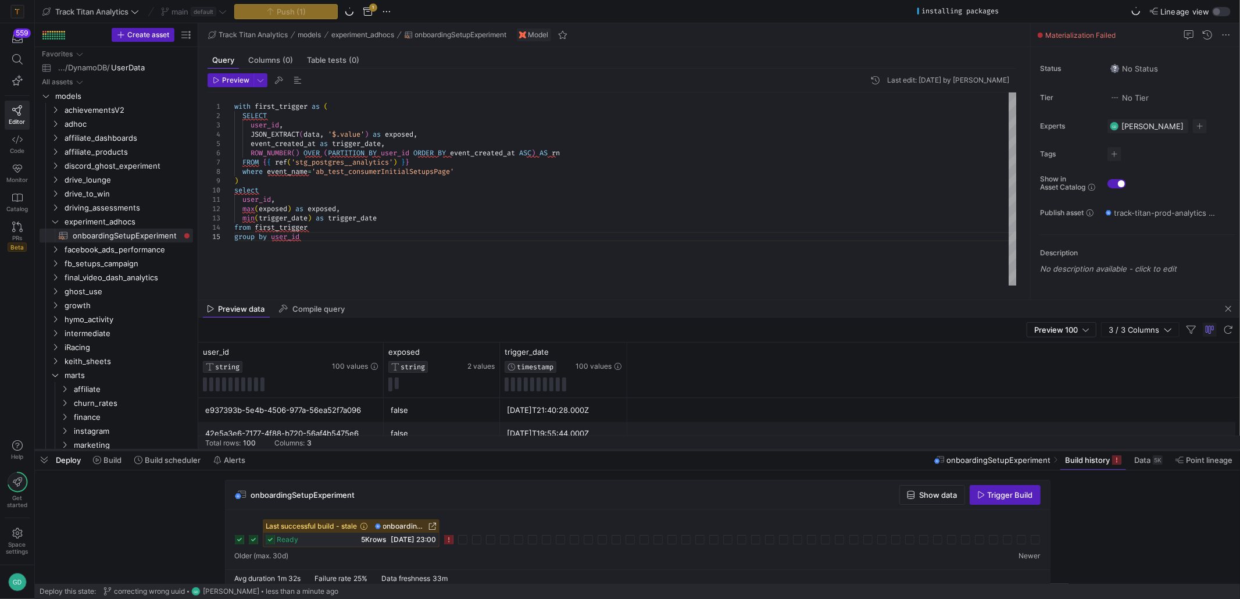
drag, startPoint x: 674, startPoint y: 386, endPoint x: 674, endPoint y: 449, distance: 63.4
click at [674, 449] on div at bounding box center [637, 450] width 1205 height 5
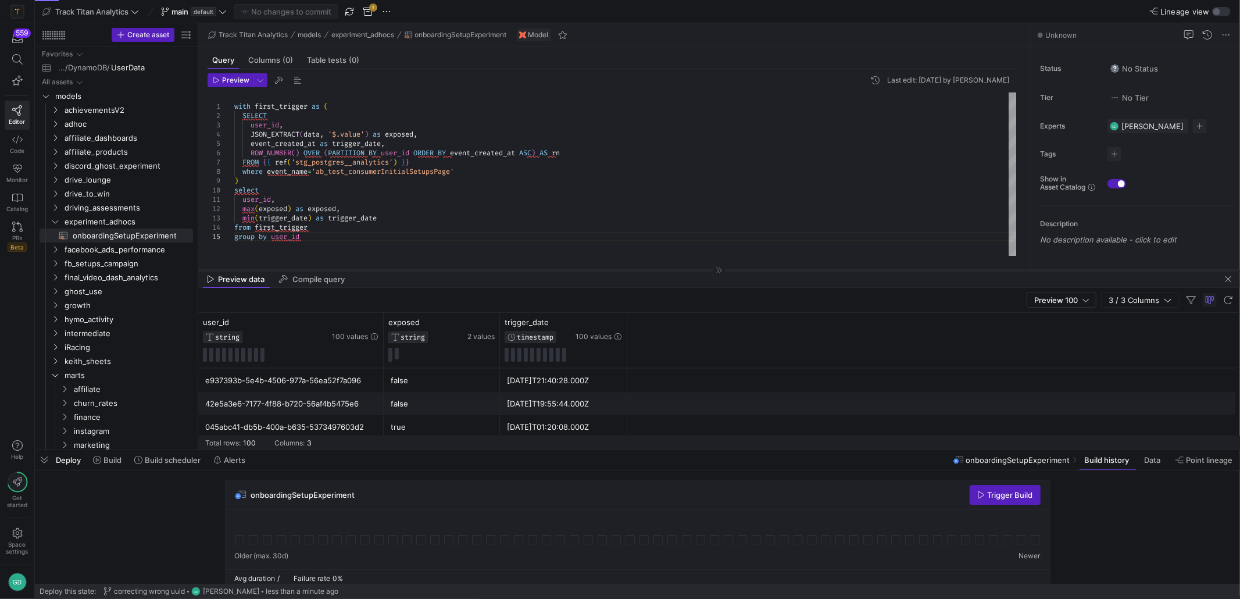
drag, startPoint x: 619, startPoint y: 299, endPoint x: 611, endPoint y: 269, distance: 30.6
click at [611, 270] on div at bounding box center [719, 270] width 1042 height 1
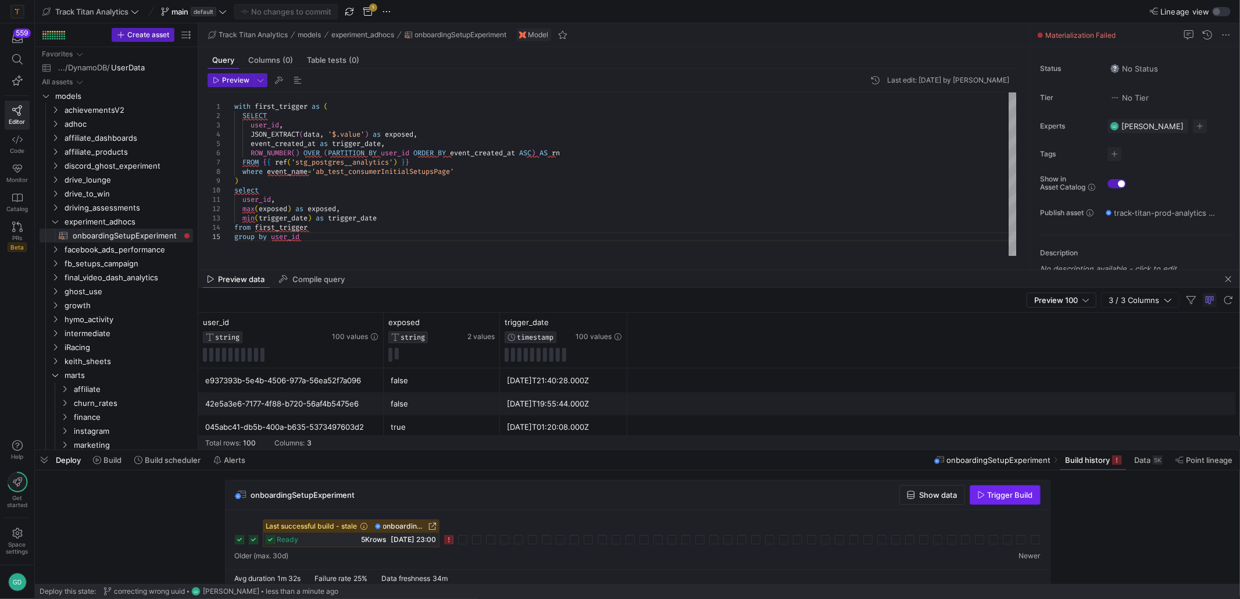
click at [1010, 499] on span "button" at bounding box center [1005, 495] width 70 height 19
click at [314, 131] on div "FROM { { ref ( 'stg_postgres__analytics' ) } } with first_trigger as ( SELECT u…" at bounding box center [625, 173] width 783 height 163
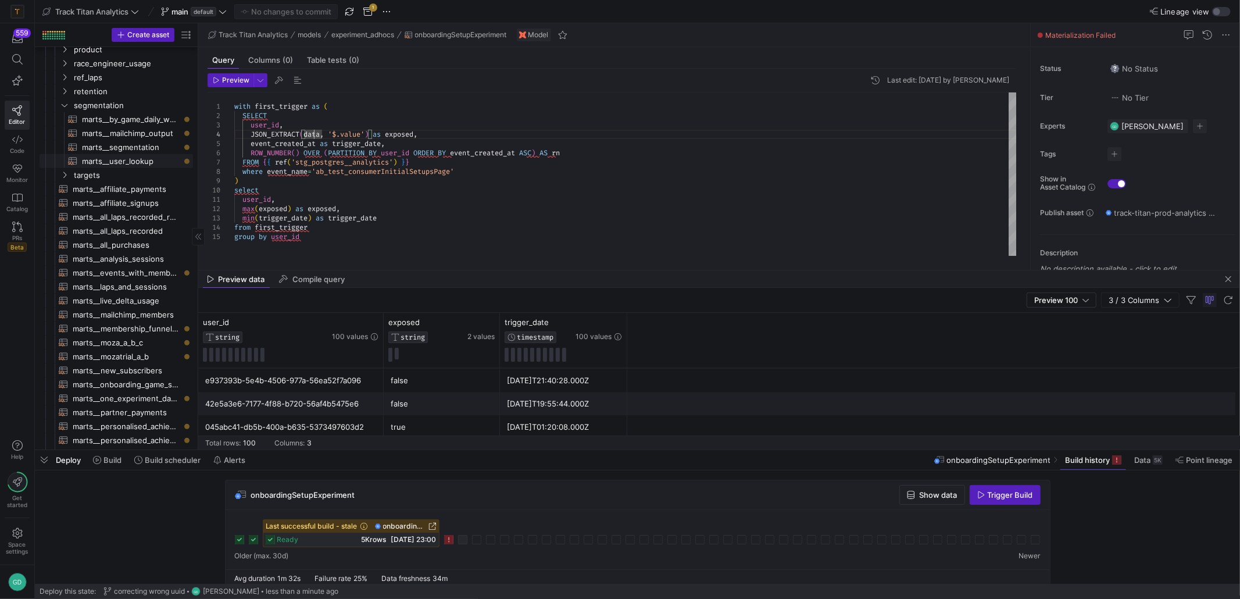
scroll to position [349, 0]
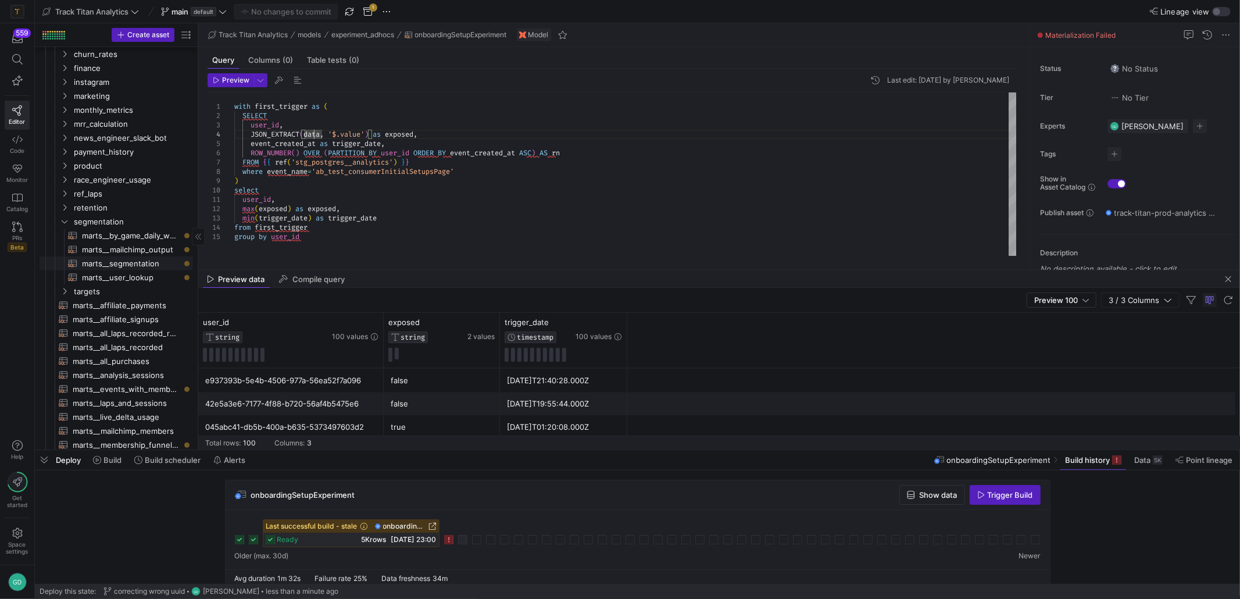
click at [133, 261] on span "marts__segmentation​​​​​​​​​​" at bounding box center [131, 263] width 98 height 13
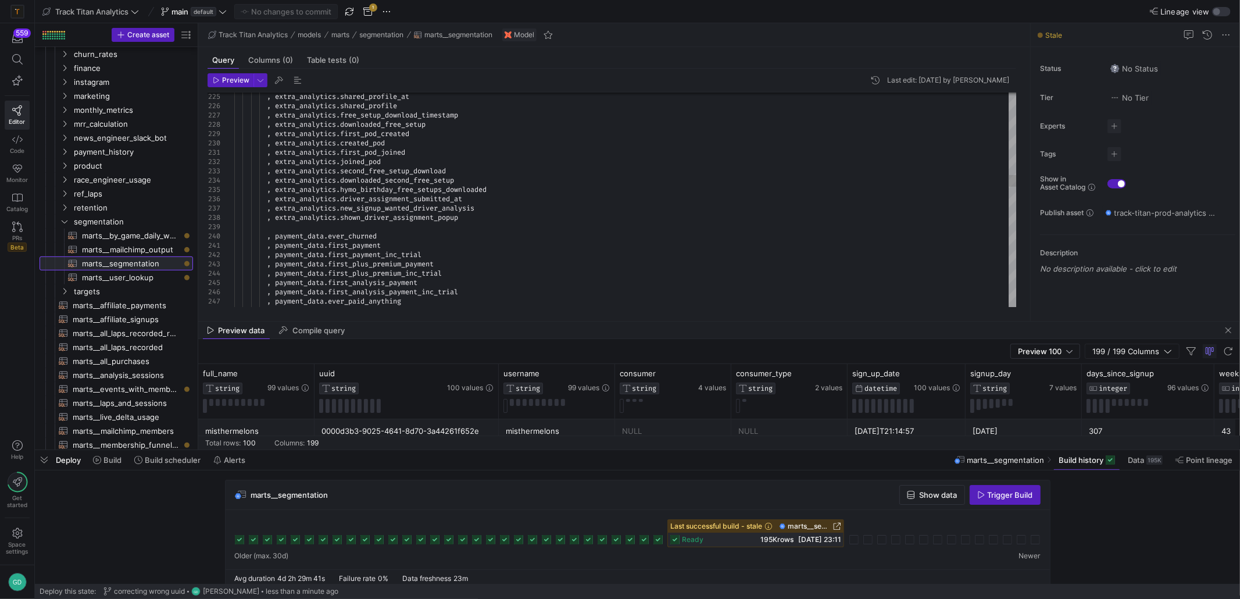
drag, startPoint x: 850, startPoint y: 269, endPoint x: 968, endPoint y: 187, distance: 143.4
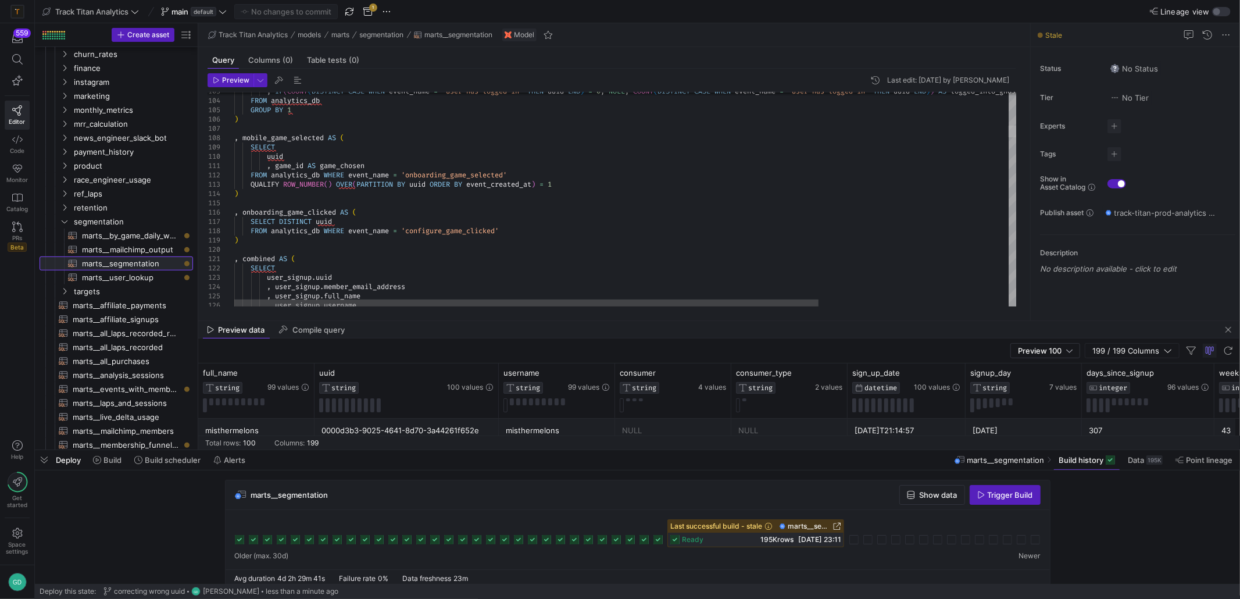
click at [1017, 130] on div at bounding box center [1013, 132] width 8 height 12
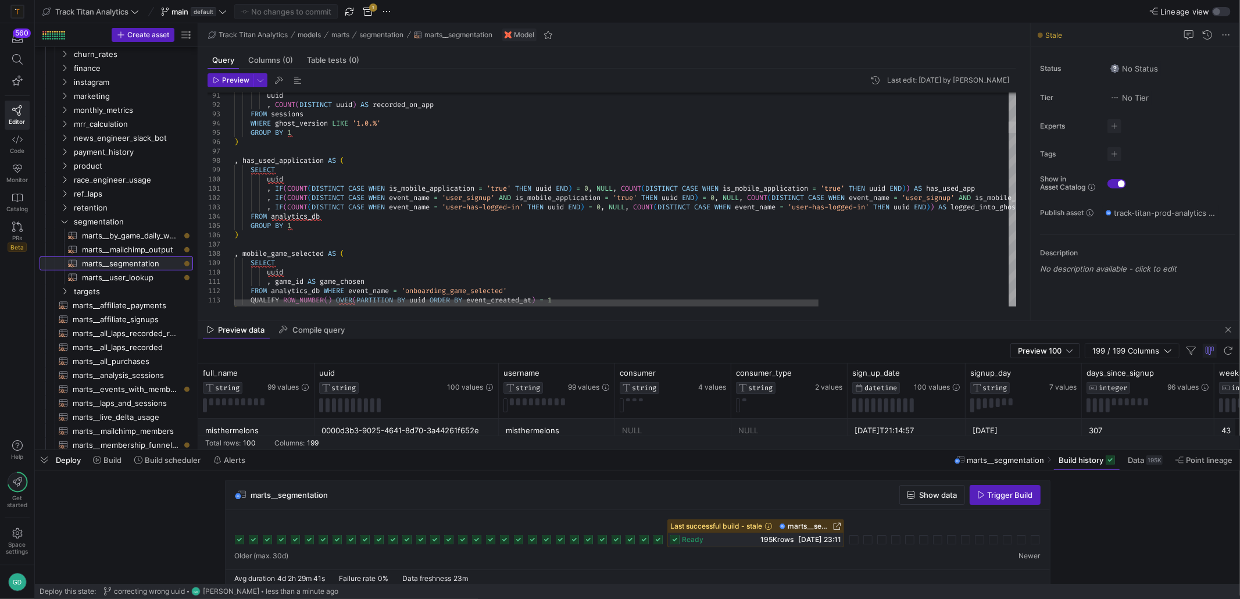
click at [1009, 129] on div at bounding box center [1013, 128] width 8 height 12
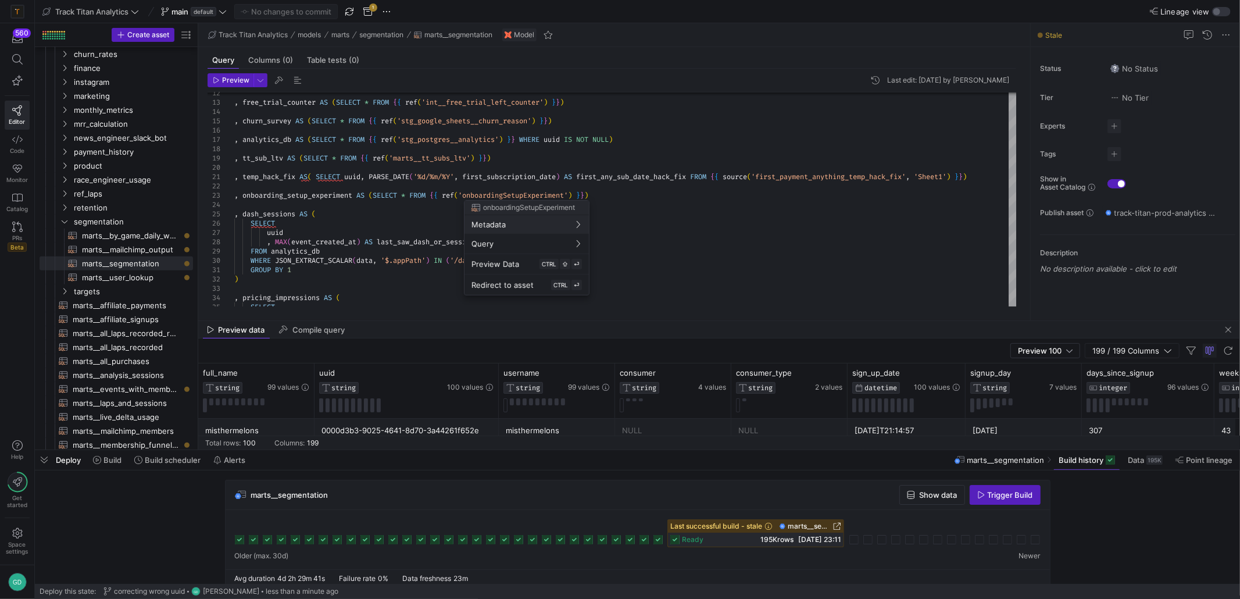
click at [311, 185] on div at bounding box center [620, 299] width 1240 height 599
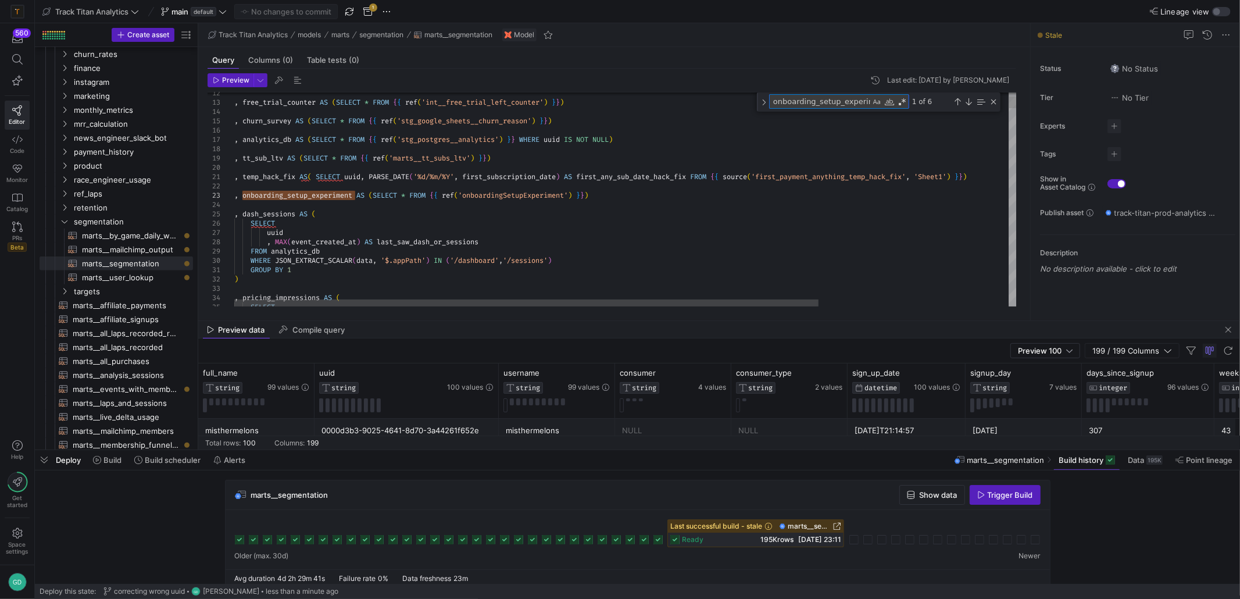
scroll to position [0, 8]
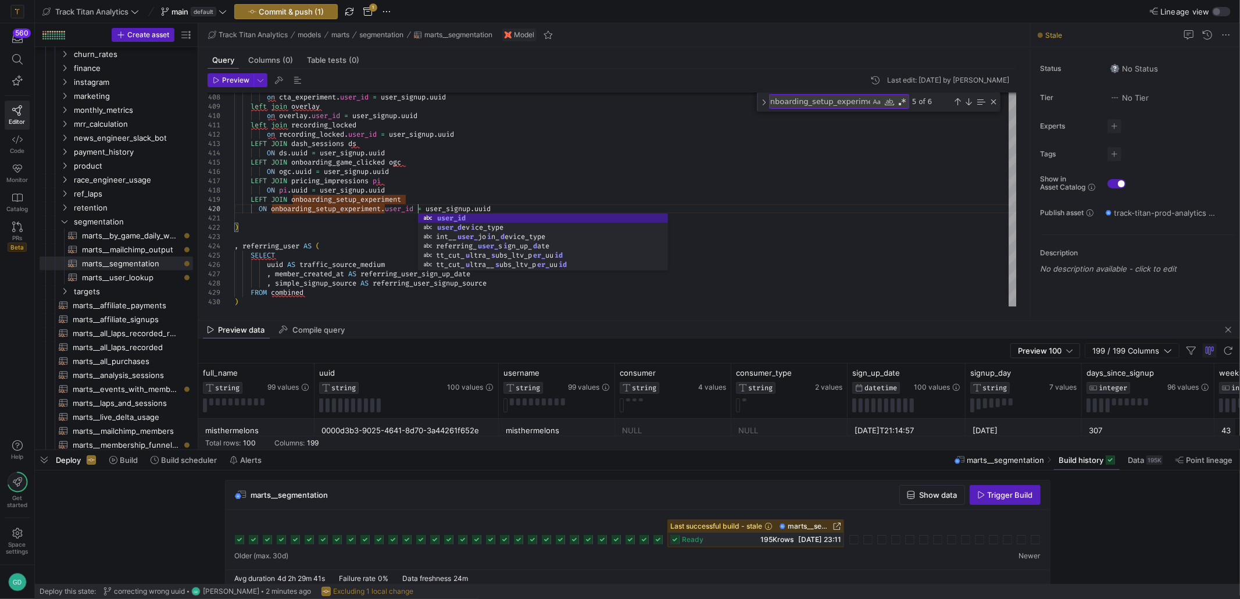
scroll to position [83, 183]
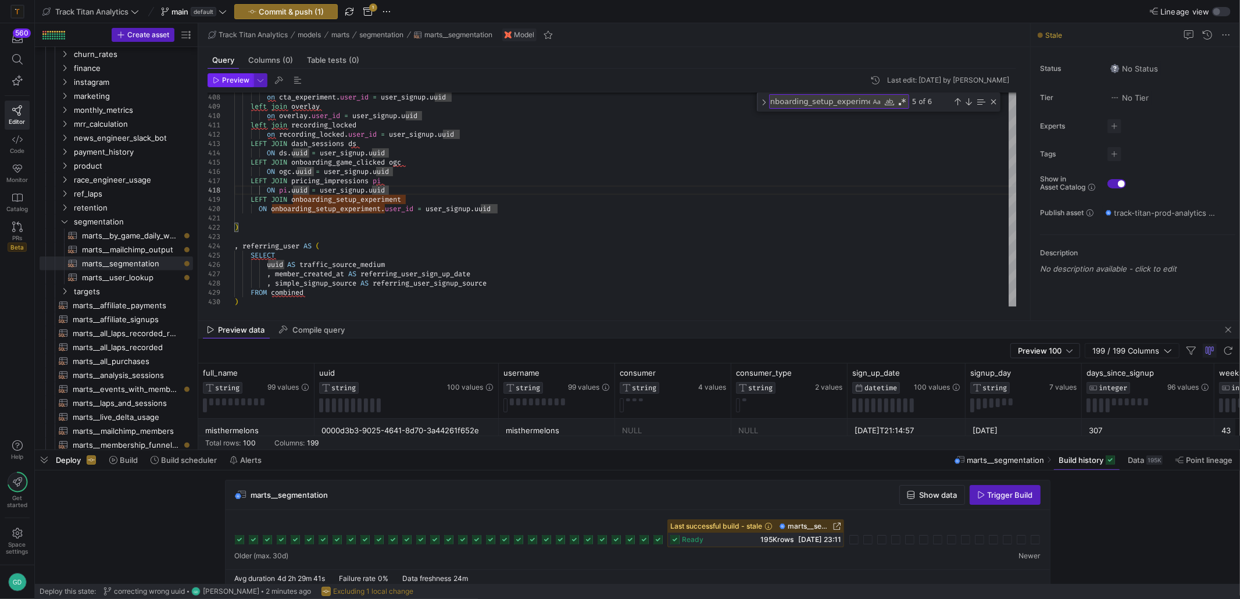
click at [230, 79] on span "Preview" at bounding box center [235, 80] width 27 height 8
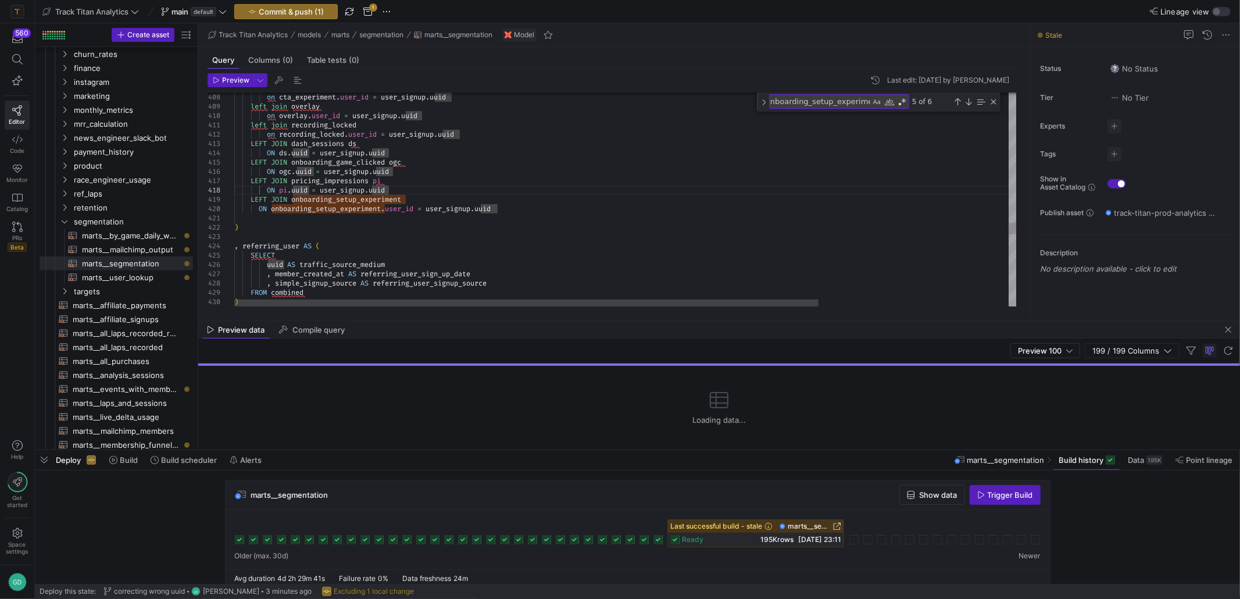
scroll to position [83, 154]
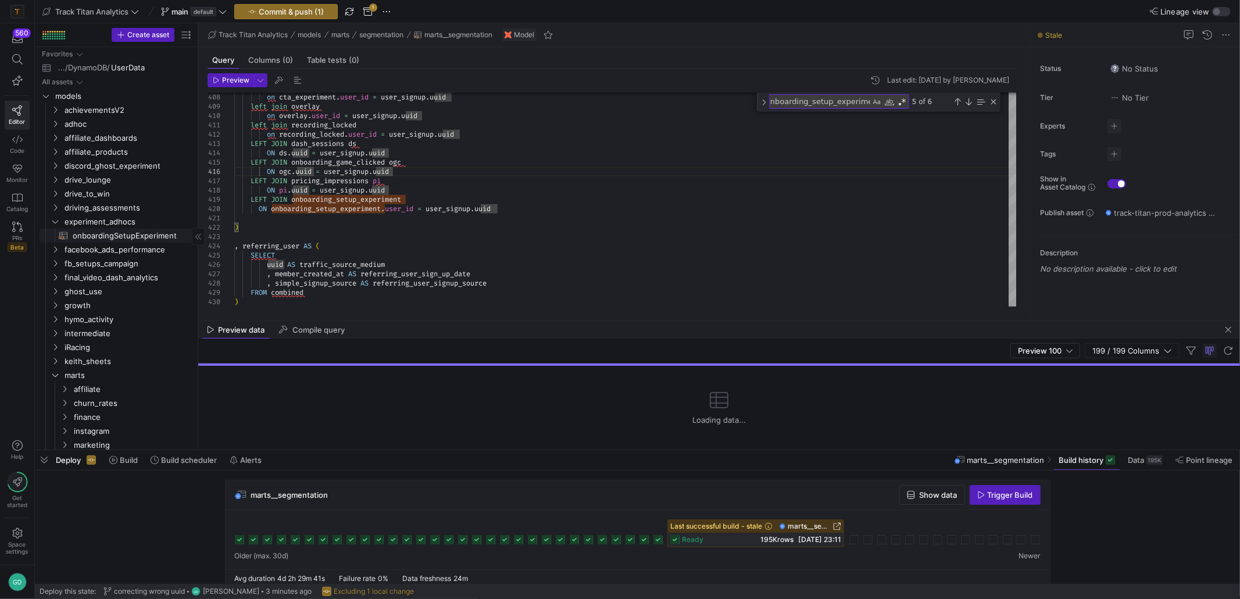
click at [148, 233] on span "onboardingSetupExperiment​​​​​​​​​​" at bounding box center [126, 235] width 107 height 13
type textarea "with first_trigger as ( SELECT user_id, JSON_EXTRACT(data, '$.value') as expose…"
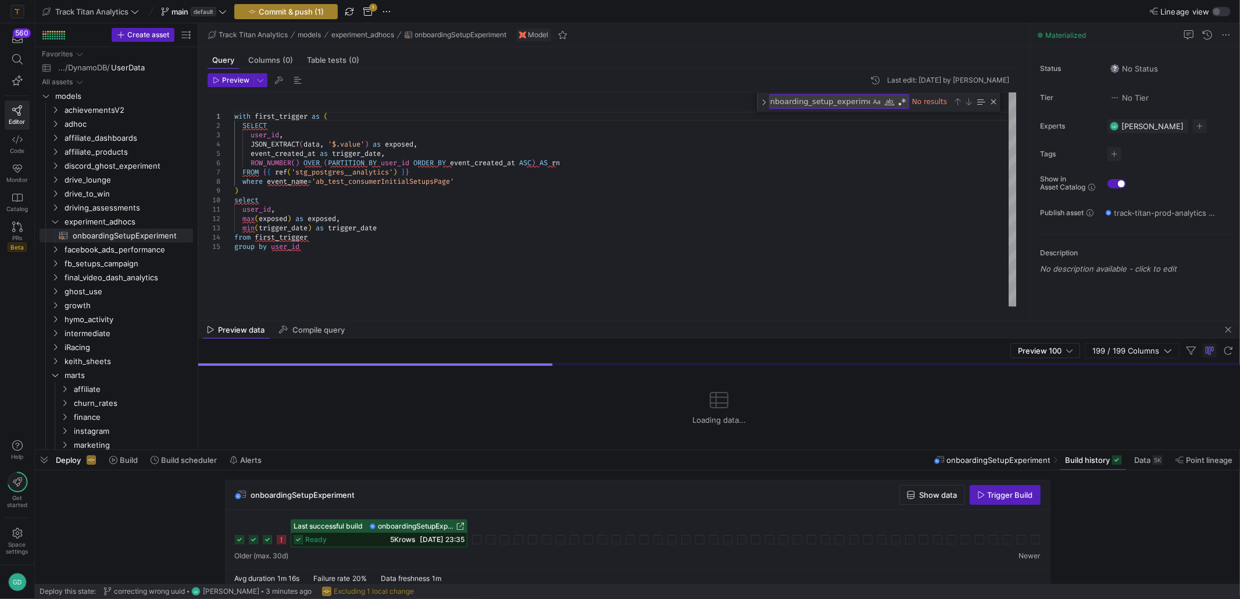
click at [312, 6] on span "button" at bounding box center [286, 12] width 102 height 14
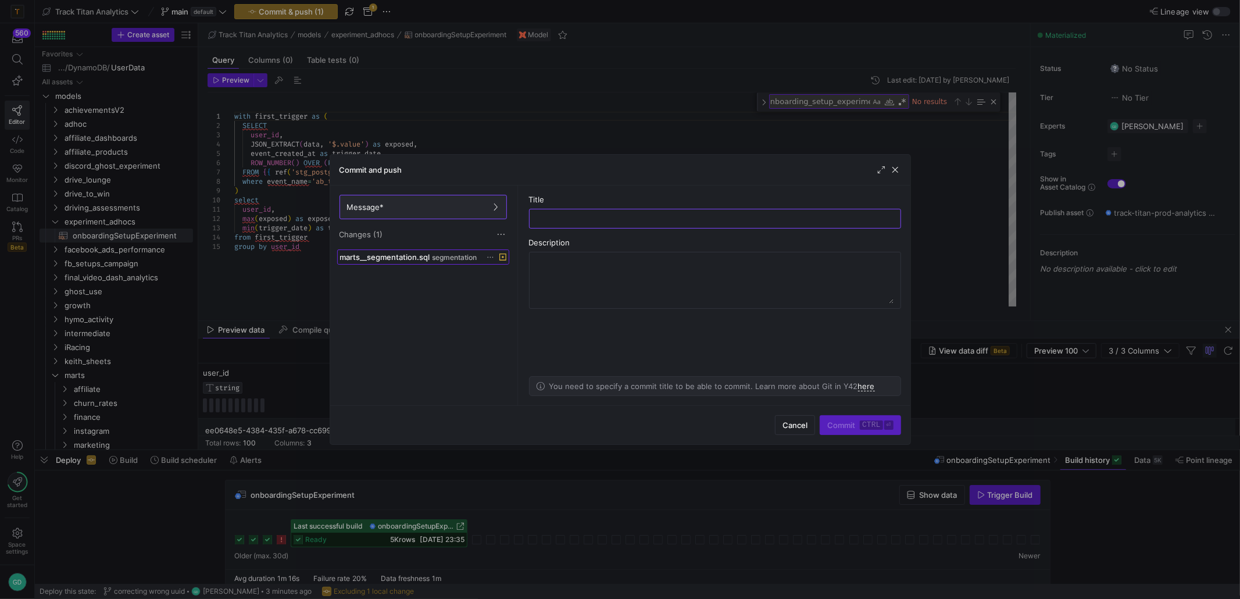
click at [444, 259] on span "segmentation" at bounding box center [455, 258] width 45 height 8
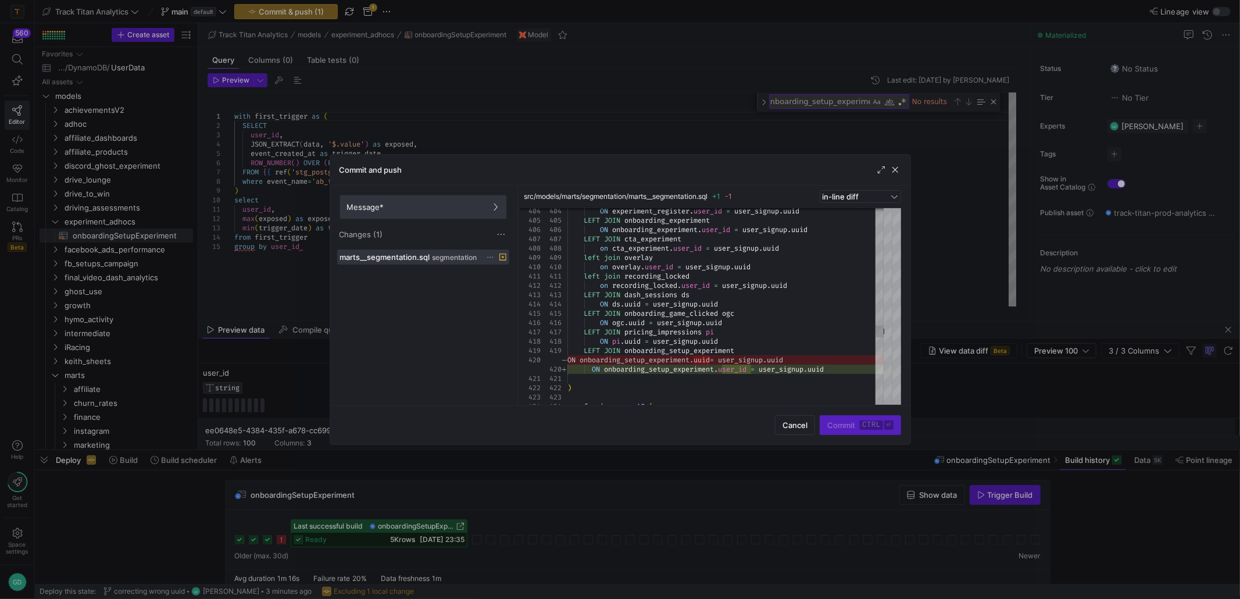
click at [428, 206] on span "Message*" at bounding box center [423, 206] width 152 height 9
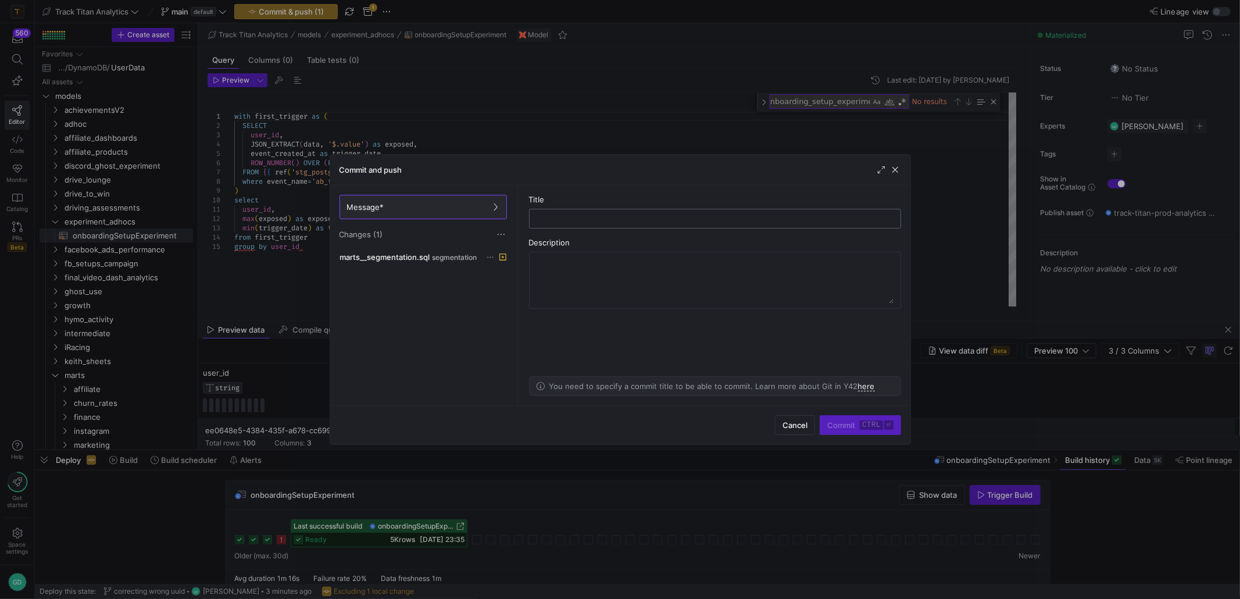
click at [573, 215] on input "text" at bounding box center [715, 218] width 352 height 9
type input "amended incorrect user_id refeence"
click at [838, 430] on span "submit" at bounding box center [860, 425] width 80 height 19
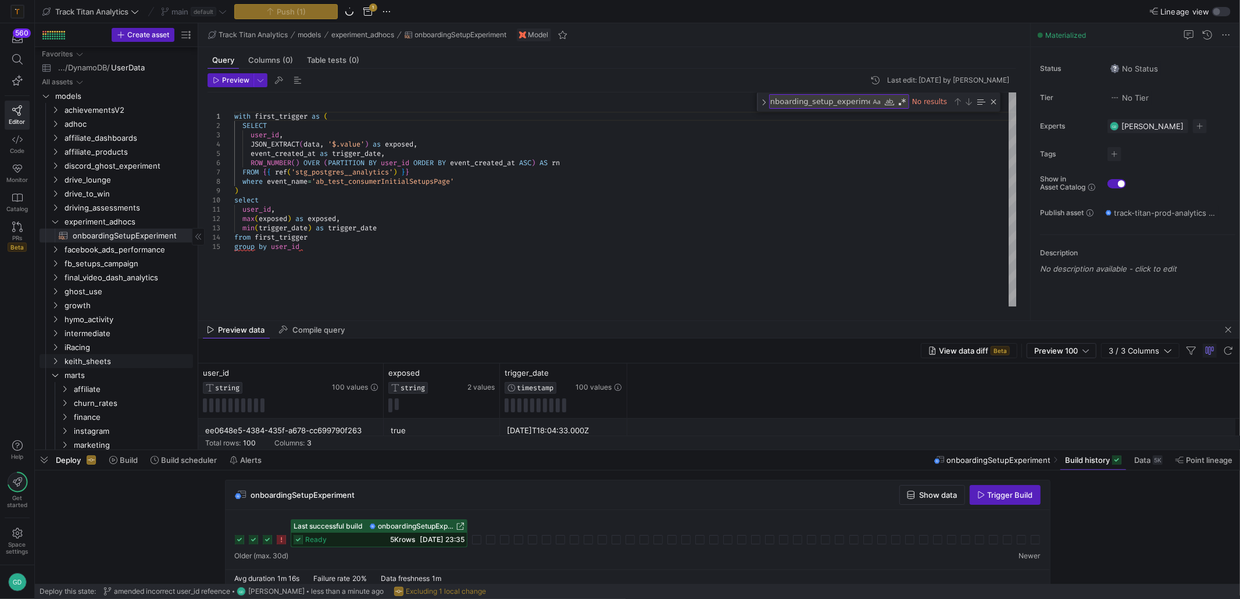
scroll to position [465, 0]
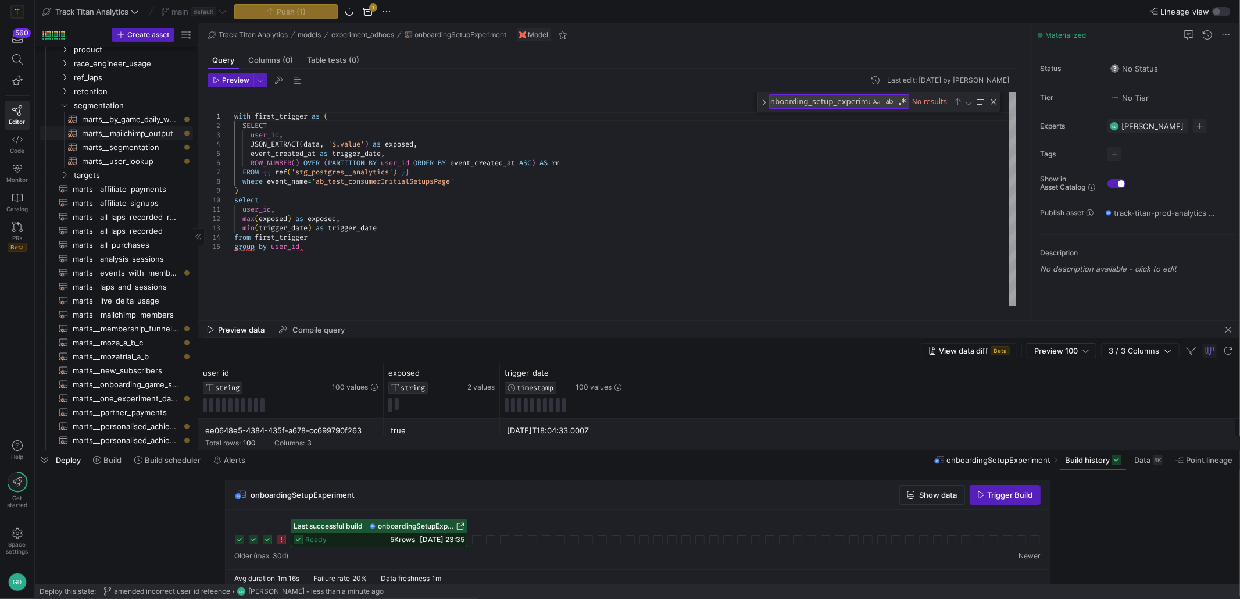
click at [116, 133] on span "marts__mailchimp_output​​​​​​​​​​" at bounding box center [131, 133] width 98 height 13
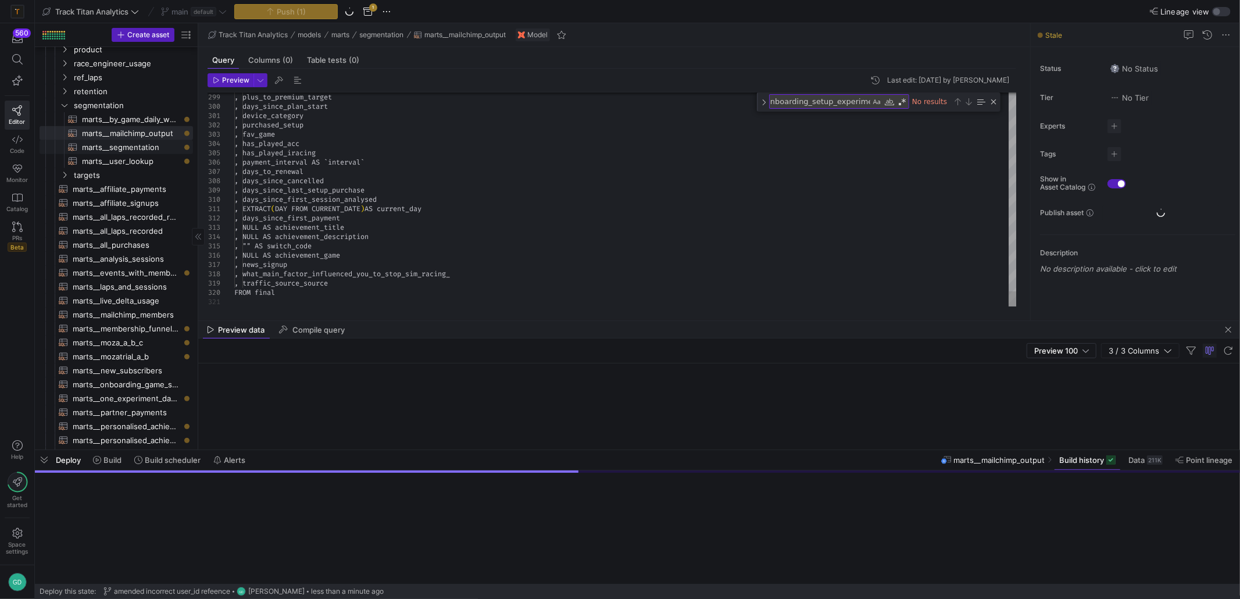
click at [116, 148] on span "marts__segmentation​​​​​​​​​​" at bounding box center [131, 147] width 98 height 13
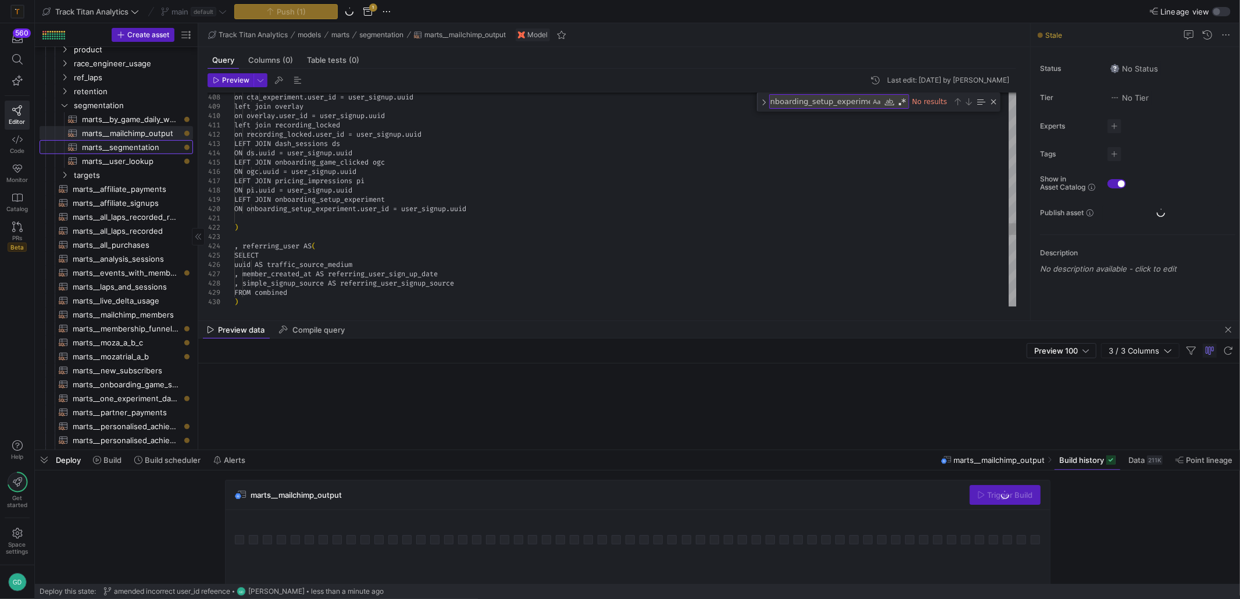
type textarea "WITH user_signup AS (SELECT * FROM {{ ref('int__user_signup') }}) , user_device…"
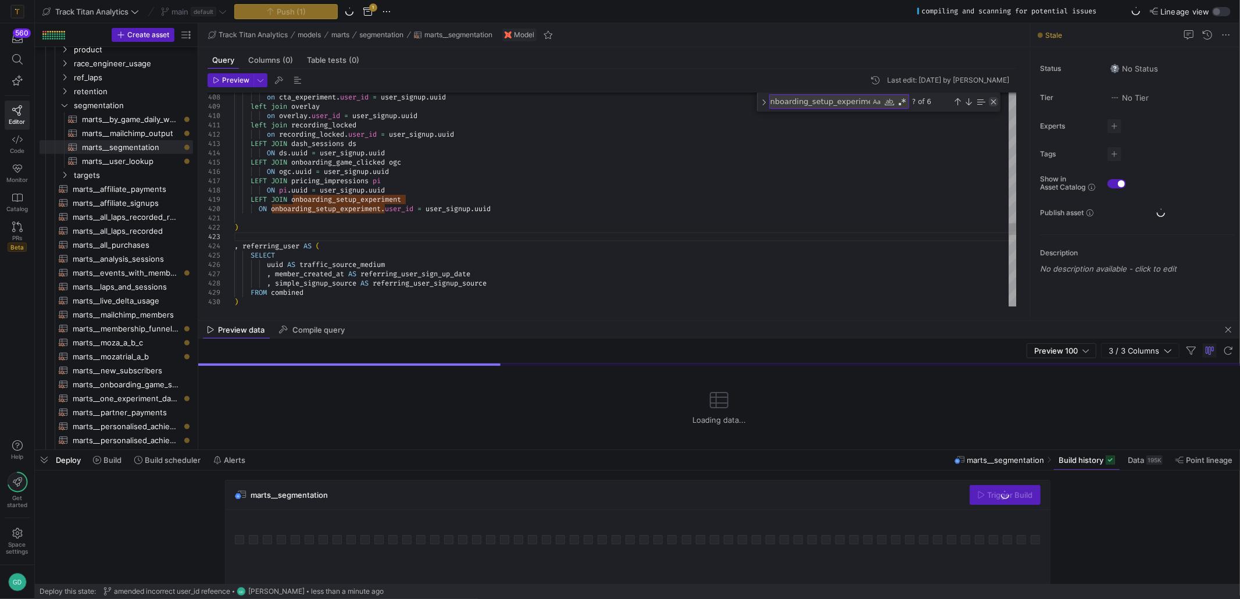
click at [989, 99] on div "Close (Escape)" at bounding box center [993, 101] width 9 height 9
type textarea "left join recording_locked on recording_locked.user_id = user_signup.[PERSON_NA…"
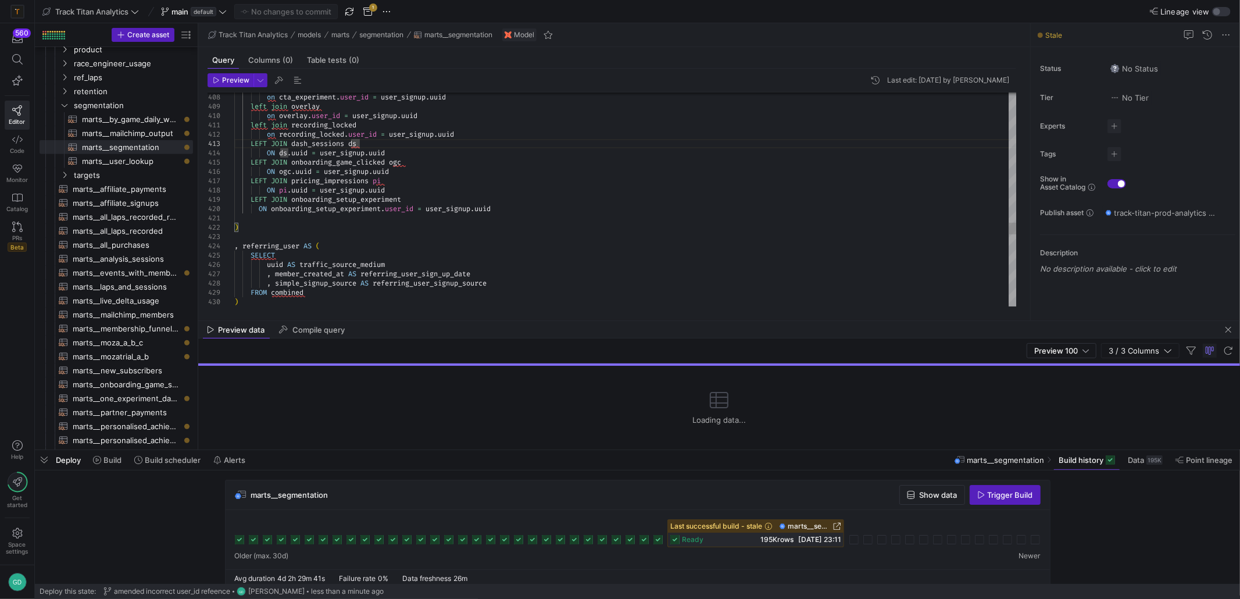
click at [1010, 498] on span "Trigger Build" at bounding box center [1010, 494] width 45 height 9
